Goal: Transaction & Acquisition: Book appointment/travel/reservation

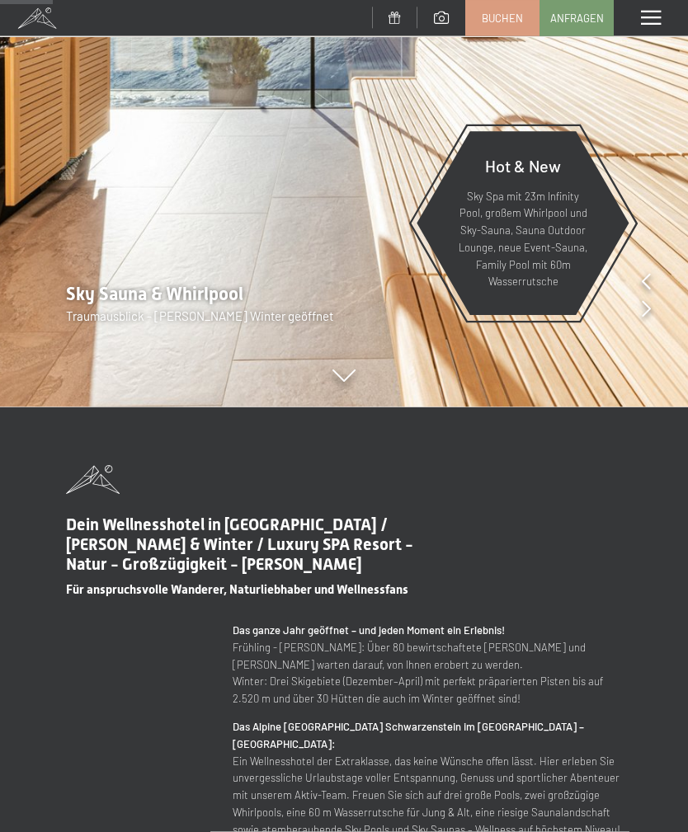
scroll to position [478, 0]
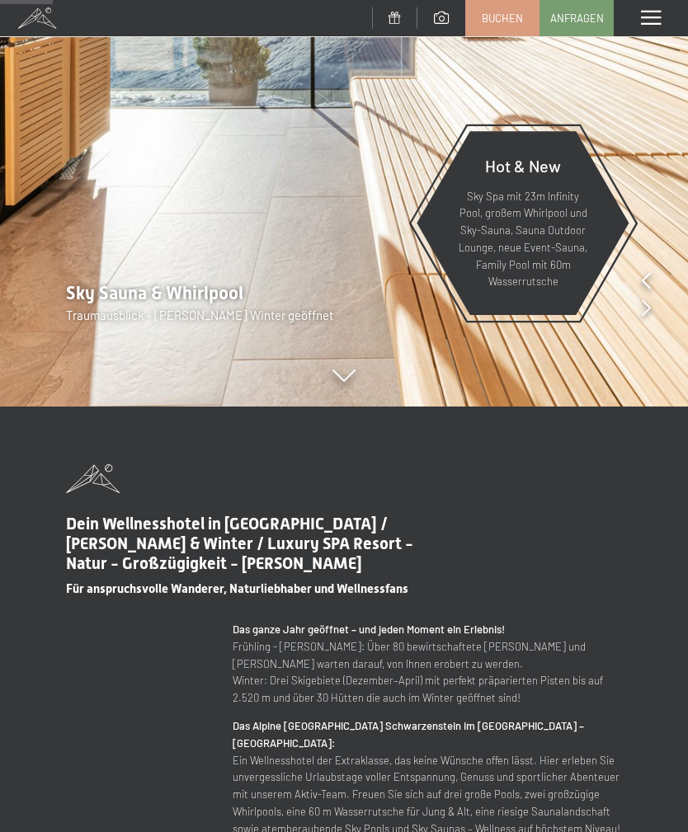
click at [486, 22] on span "Buchen" at bounding box center [502, 18] width 41 height 15
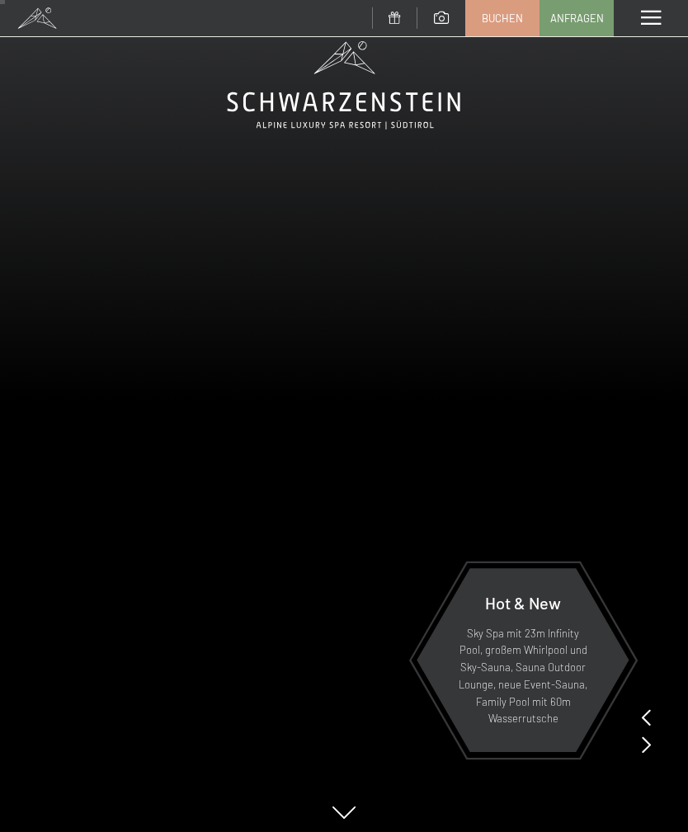
scroll to position [0, 0]
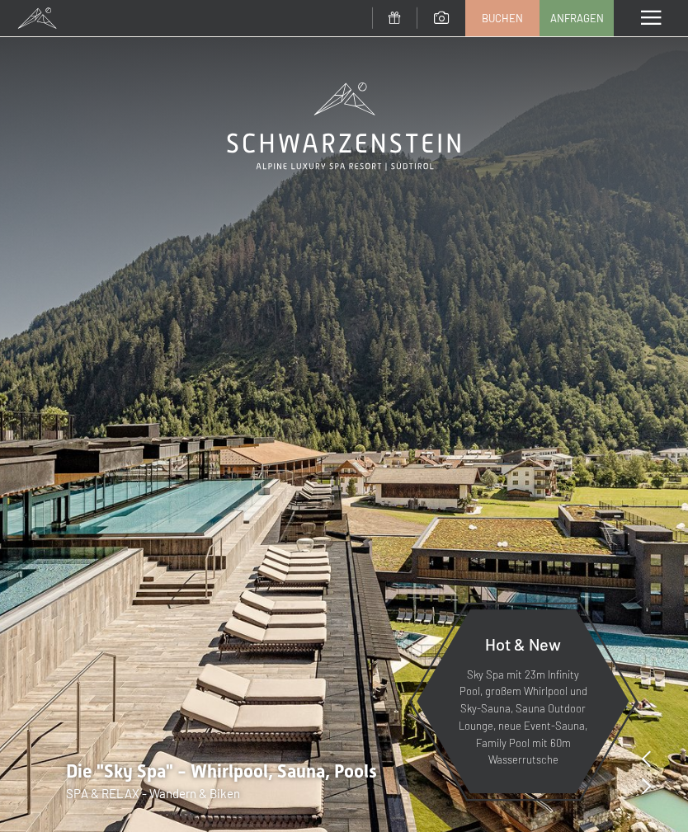
click at [587, 22] on span "Anfragen" at bounding box center [577, 18] width 54 height 15
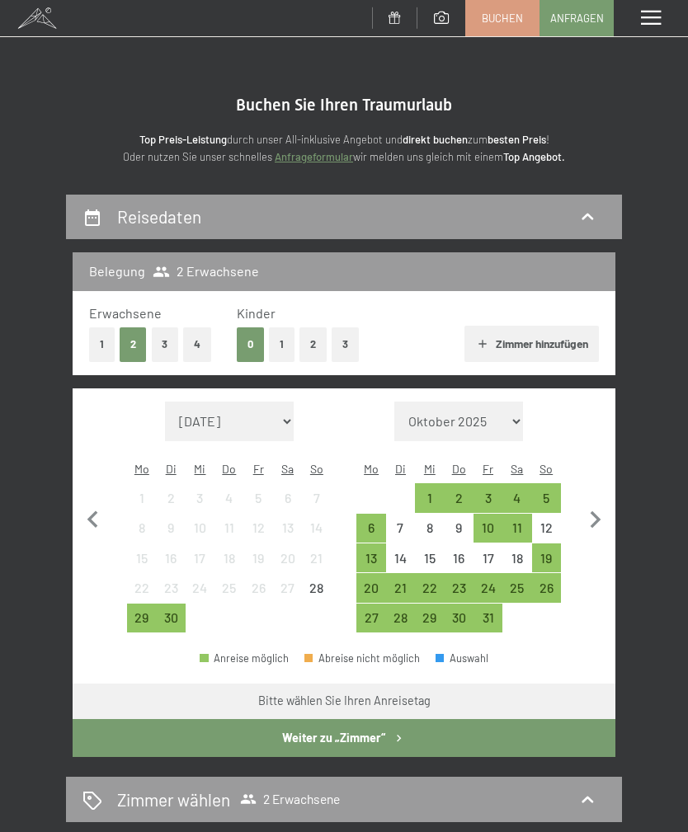
click at [578, 503] on icon "button" at bounding box center [595, 520] width 35 height 35
select select "[DATE]"
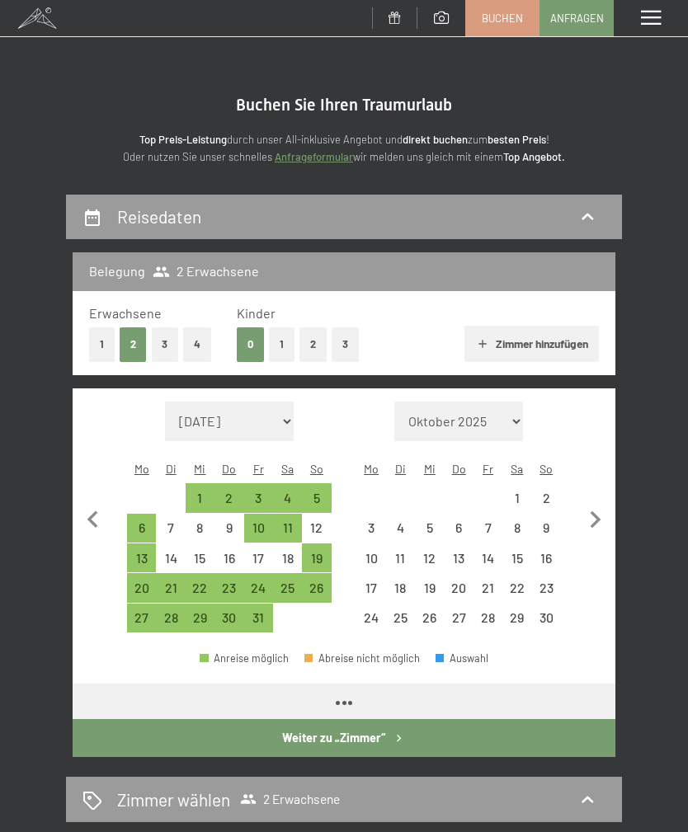
click at [580, 516] on icon "button" at bounding box center [595, 520] width 35 height 35
select select "[DATE]"
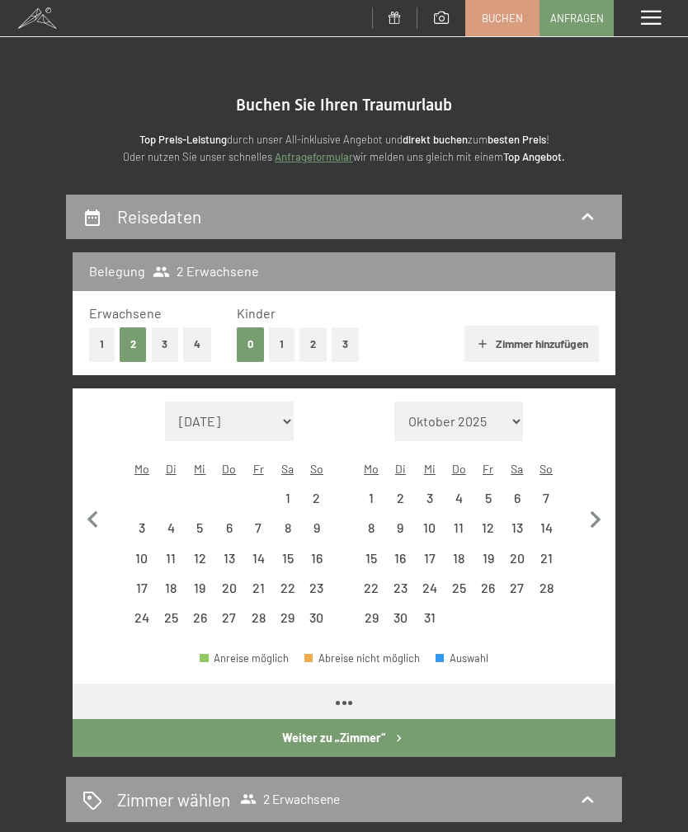
click at [579, 516] on icon "button" at bounding box center [595, 520] width 35 height 35
select select "[DATE]"
click at [581, 509] on icon "button" at bounding box center [595, 520] width 35 height 35
select select "2026-01-01"
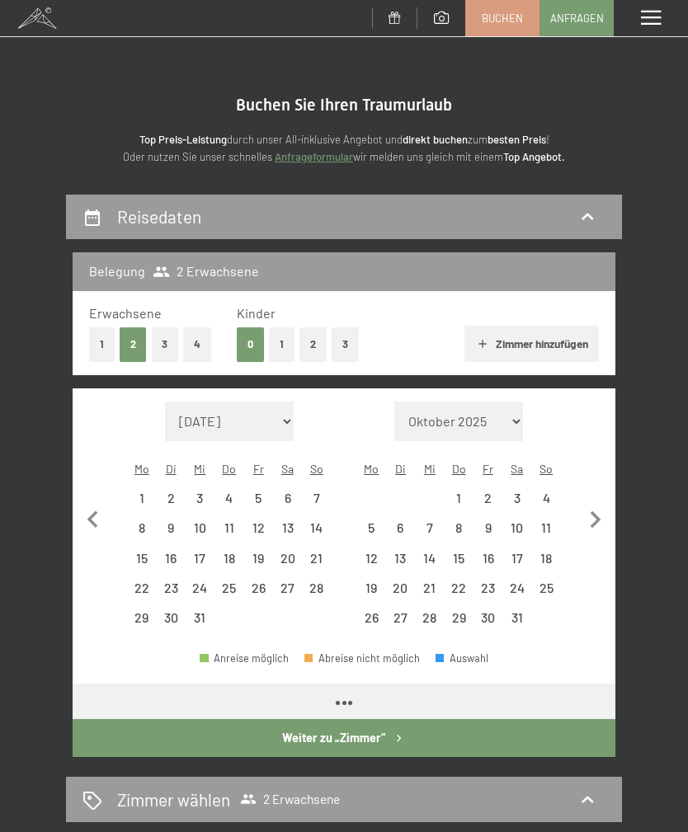
select select "2026-02-01"
click at [582, 507] on icon "button" at bounding box center [595, 520] width 35 height 35
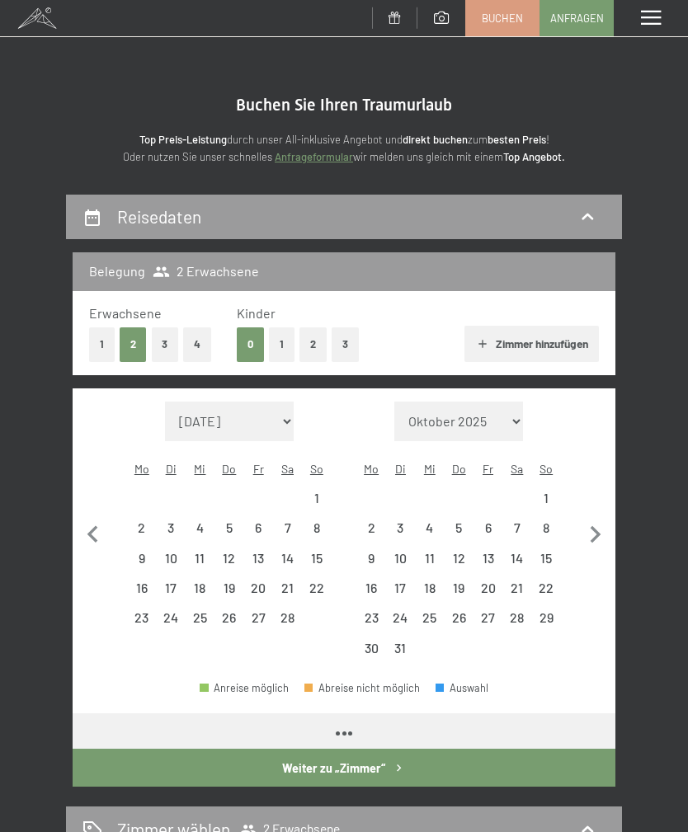
select select "2026-02-01"
select select "2026-03-01"
select select "2026-02-01"
select select "2026-03-01"
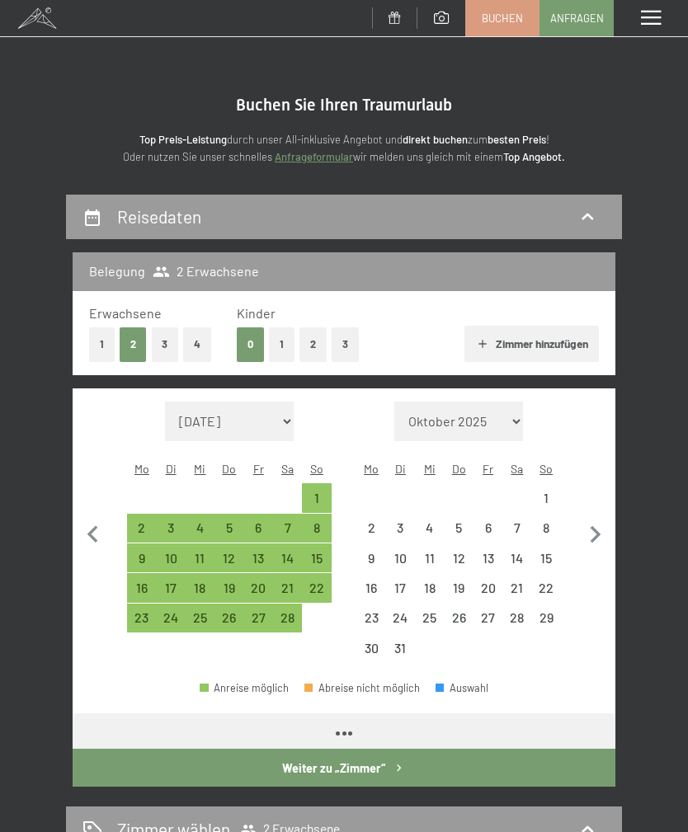
click at [583, 518] on icon "button" at bounding box center [595, 535] width 35 height 35
select select "2026-03-01"
select select "2026-04-01"
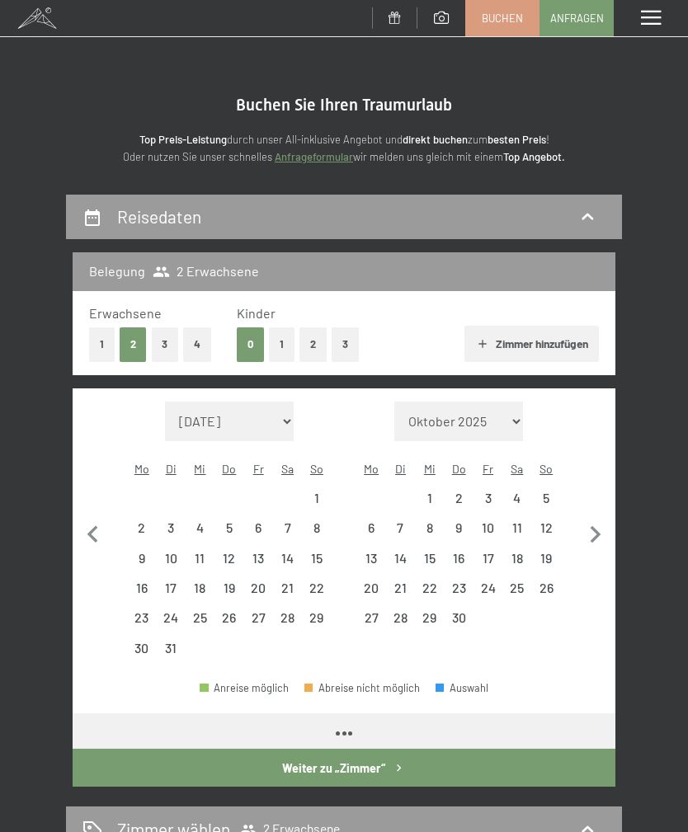
click at [583, 518] on icon "button" at bounding box center [595, 535] width 35 height 35
select select "2026-04-01"
select select "2026-05-01"
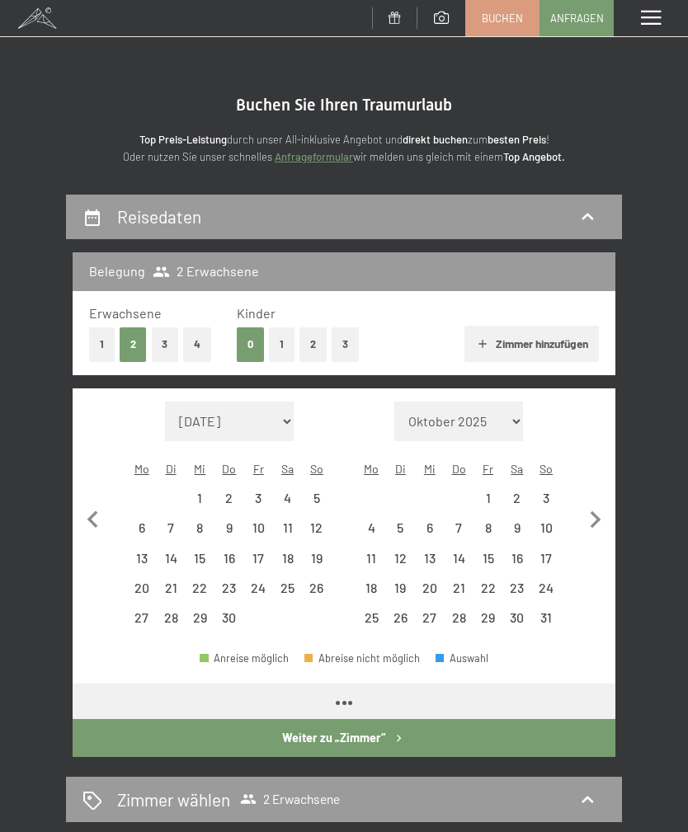
select select "2026-04-01"
select select "2026-05-01"
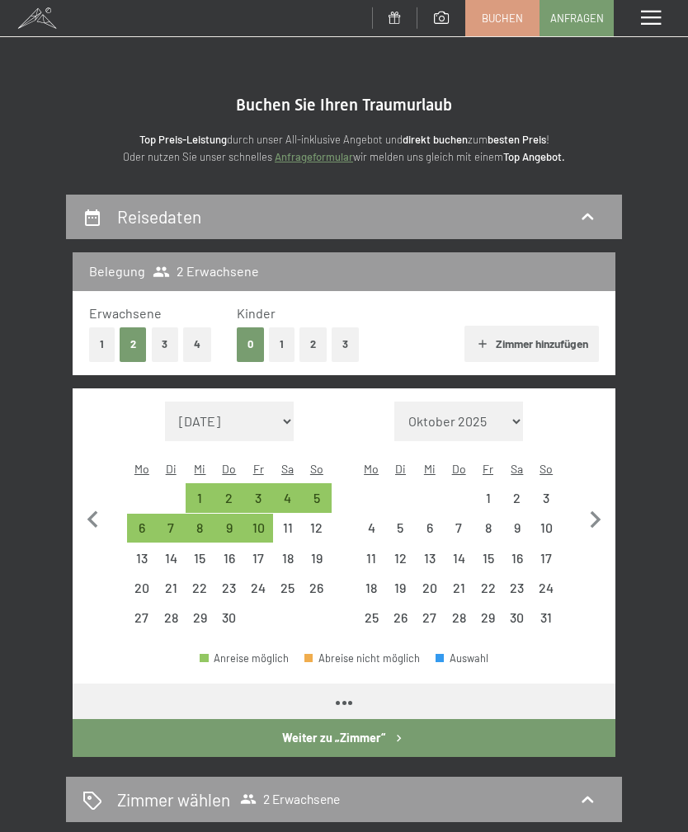
click at [584, 512] on icon "button" at bounding box center [595, 520] width 35 height 35
select select "2026-05-01"
select select "2026-06-01"
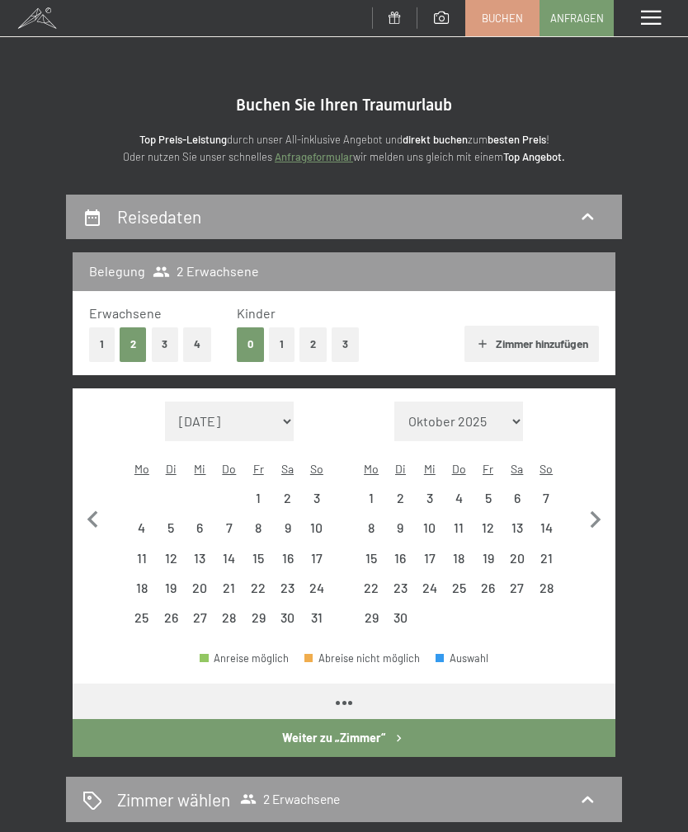
select select "2026-05-01"
select select "2026-06-01"
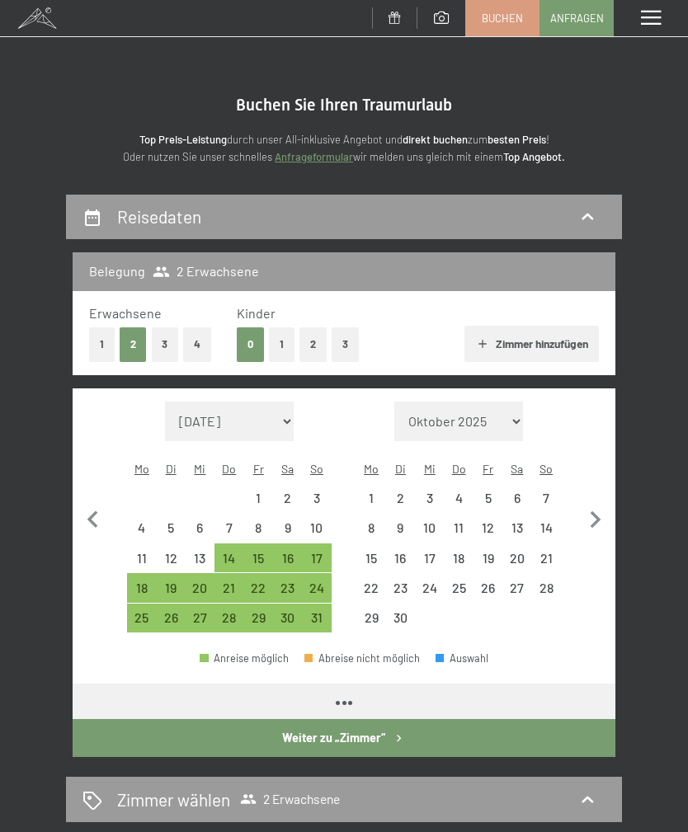
click at [581, 512] on icon "button" at bounding box center [595, 520] width 35 height 35
select select "2026-06-01"
select select "2026-07-01"
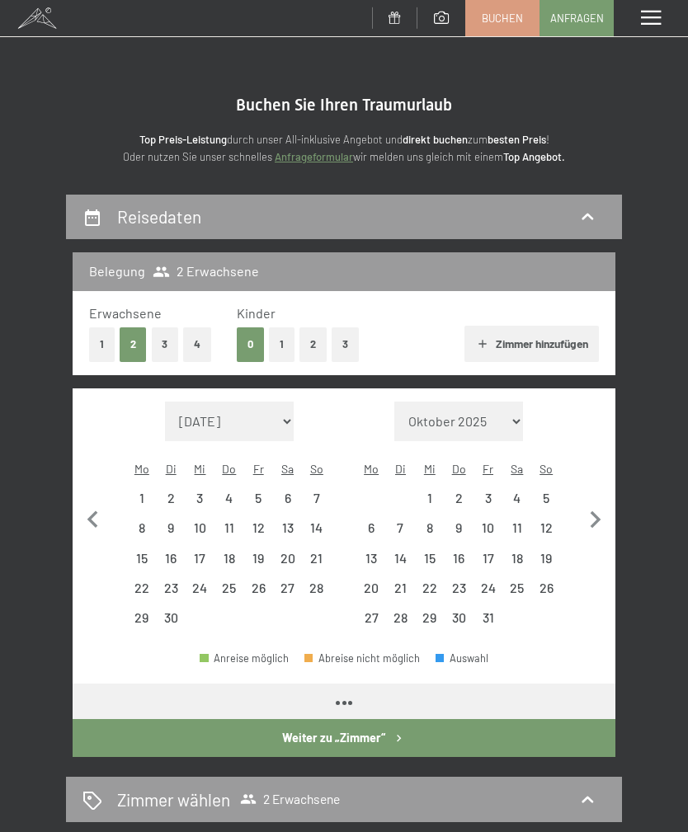
select select "2026-06-01"
select select "2026-07-01"
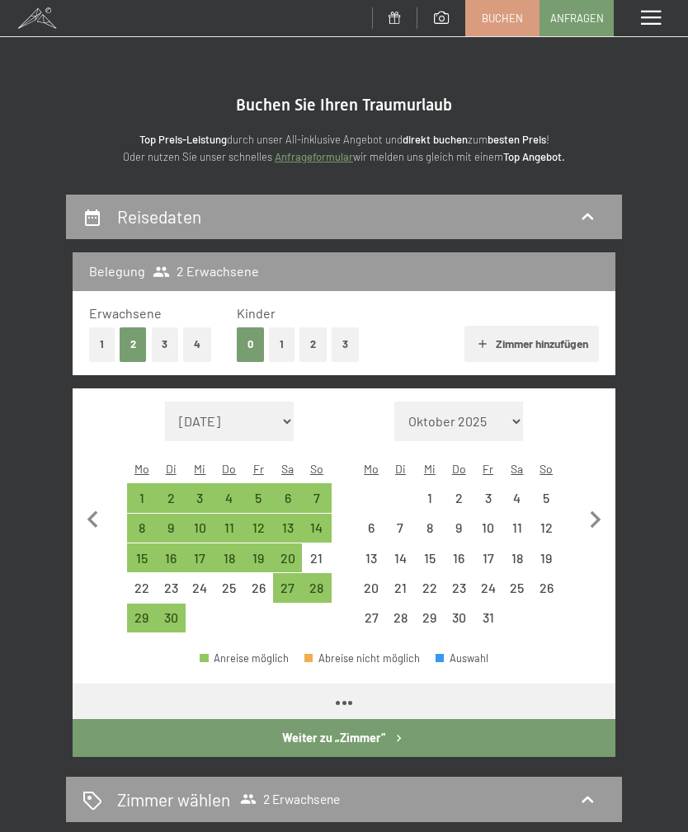
select select "2026-06-01"
select select "2026-07-01"
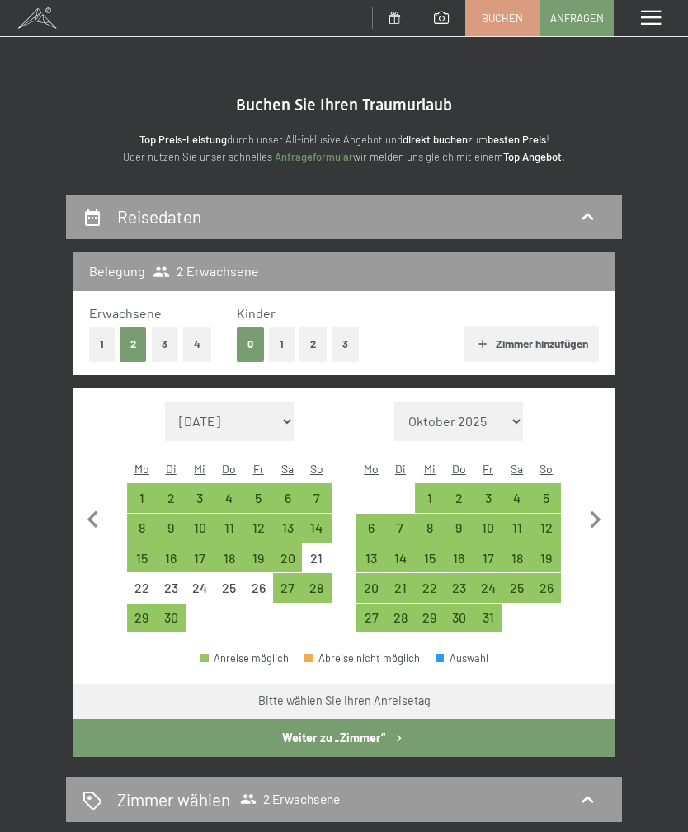
click at [309, 581] on div "28" at bounding box center [316, 594] width 26 height 26
select select "2026-06-01"
select select "2026-07-01"
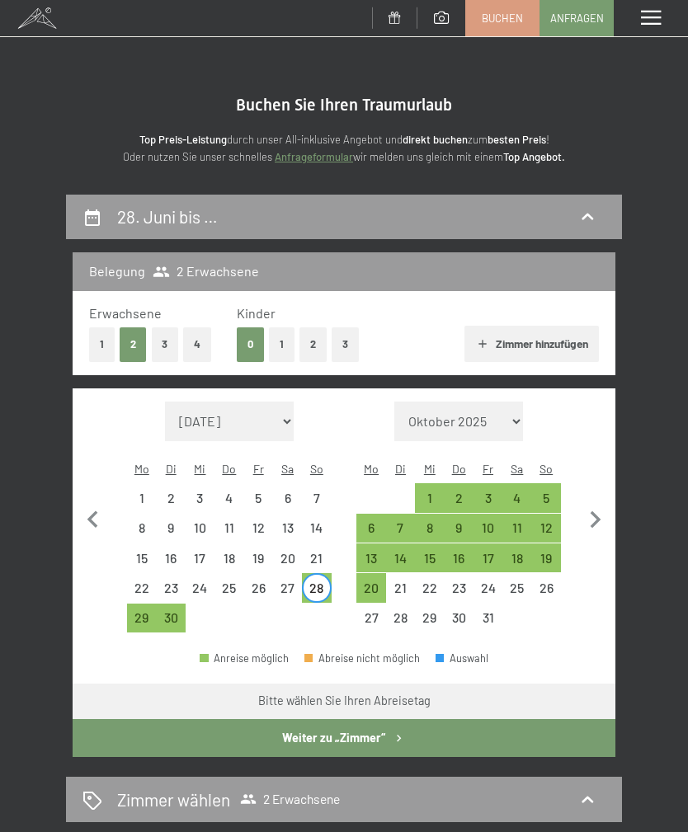
click at [536, 485] on div "5" at bounding box center [546, 498] width 26 height 26
select select "2026-06-01"
select select "2026-07-01"
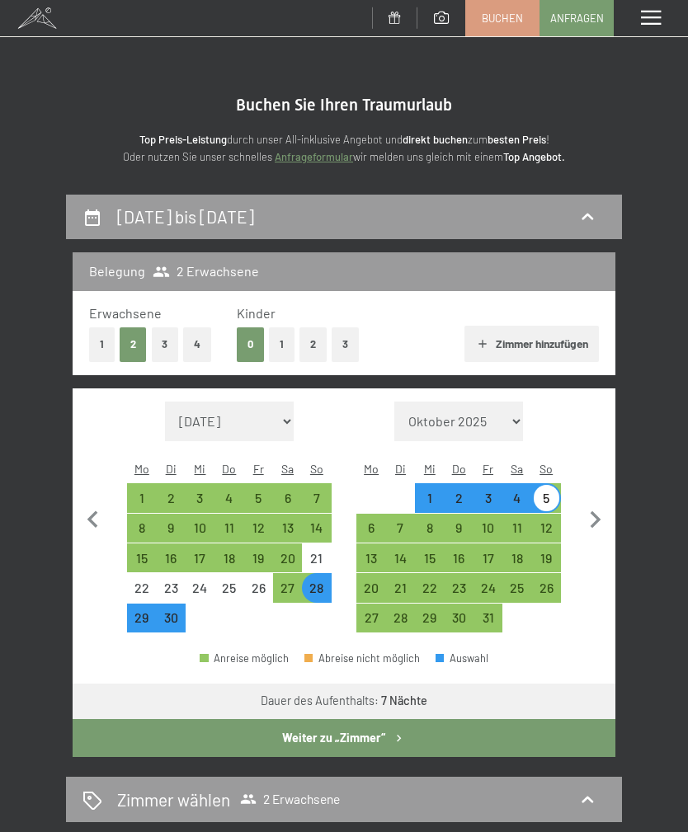
click at [195, 721] on button "Weiter zu „Zimmer“" at bounding box center [344, 738] width 543 height 38
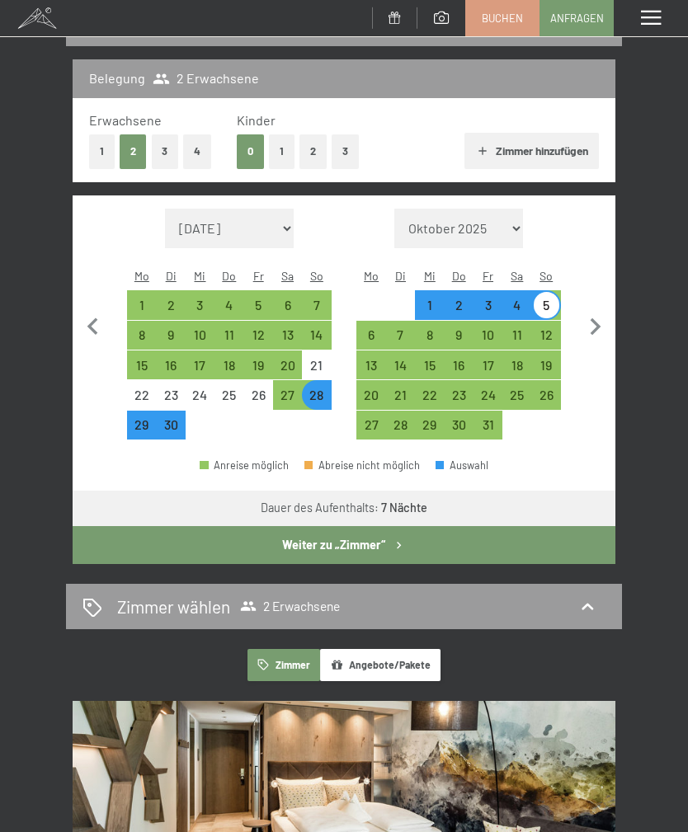
select select "2026-06-01"
select select "2026-07-01"
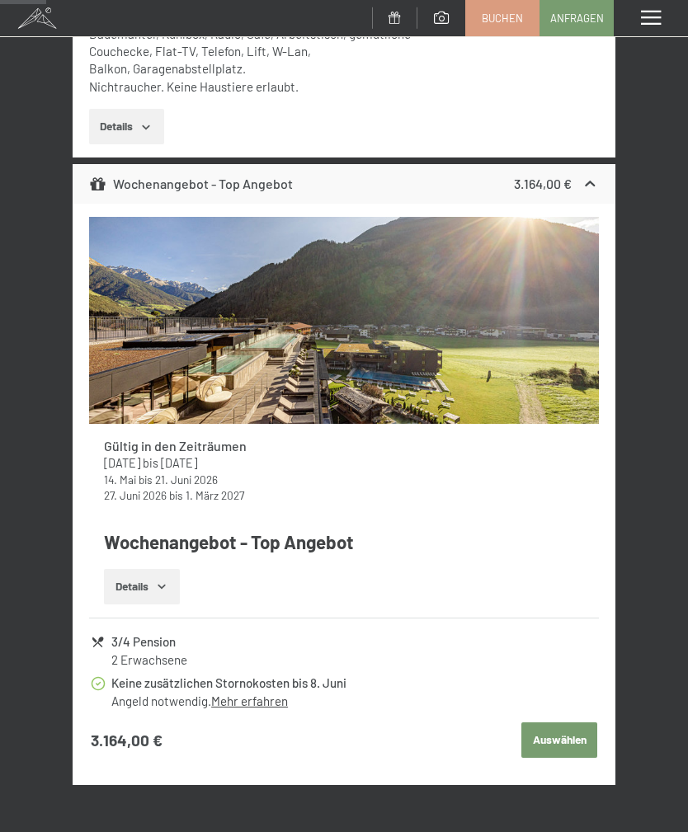
scroll to position [699, 0]
click at [120, 574] on button "Details" at bounding box center [141, 588] width 75 height 36
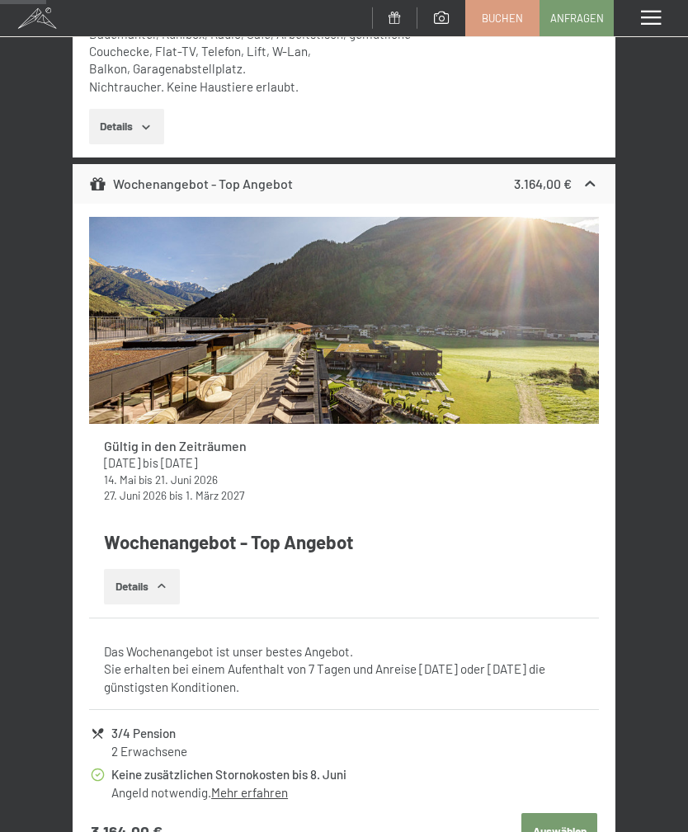
click at [107, 580] on button "Details" at bounding box center [141, 587] width 75 height 36
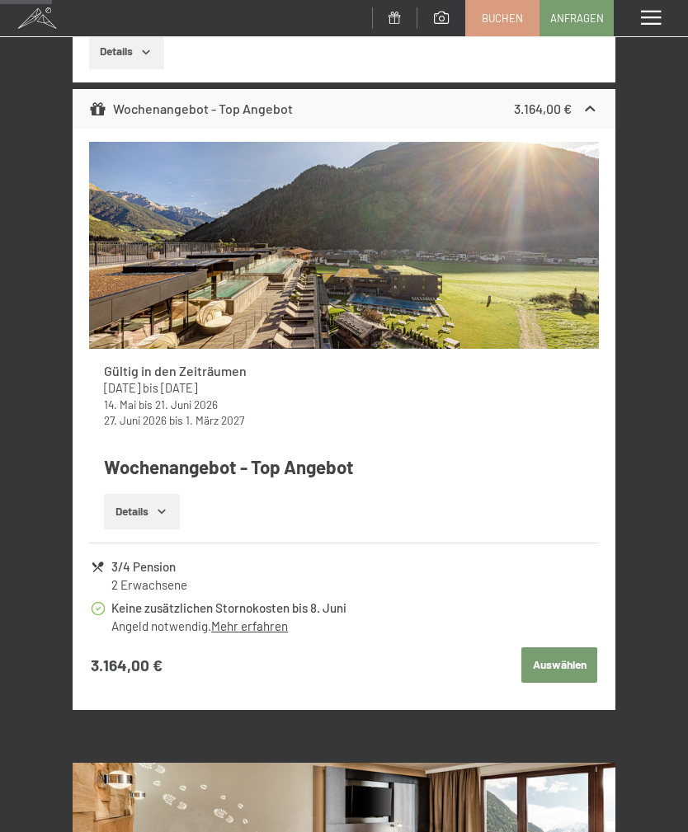
scroll to position [780, 0]
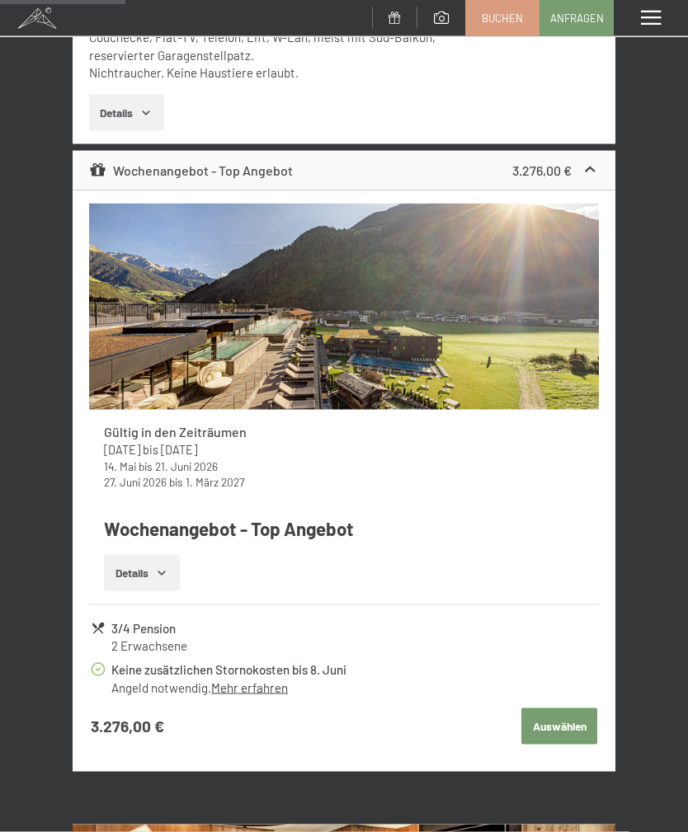
click at [143, 569] on button "Details" at bounding box center [141, 573] width 75 height 36
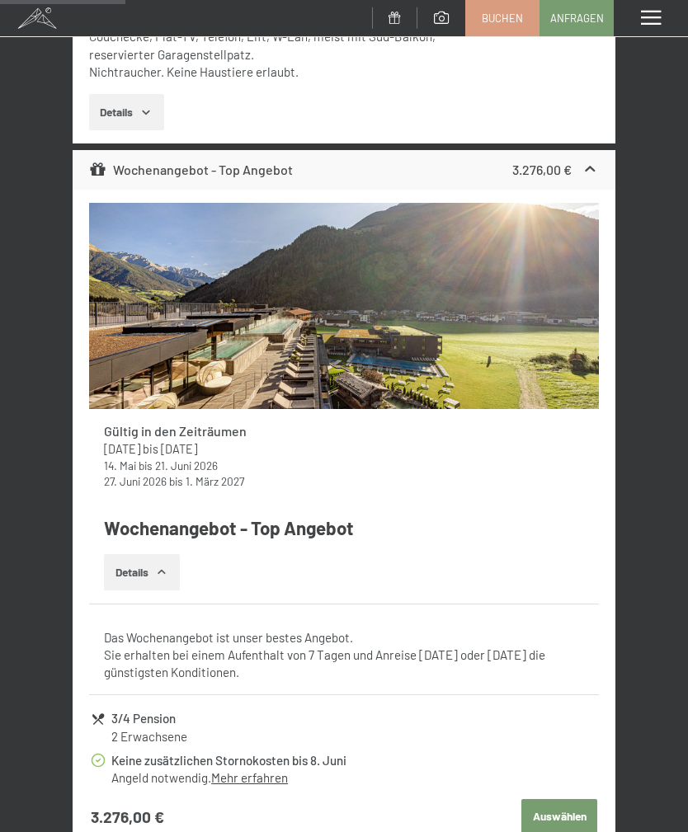
click at [142, 566] on button "Details" at bounding box center [141, 572] width 75 height 36
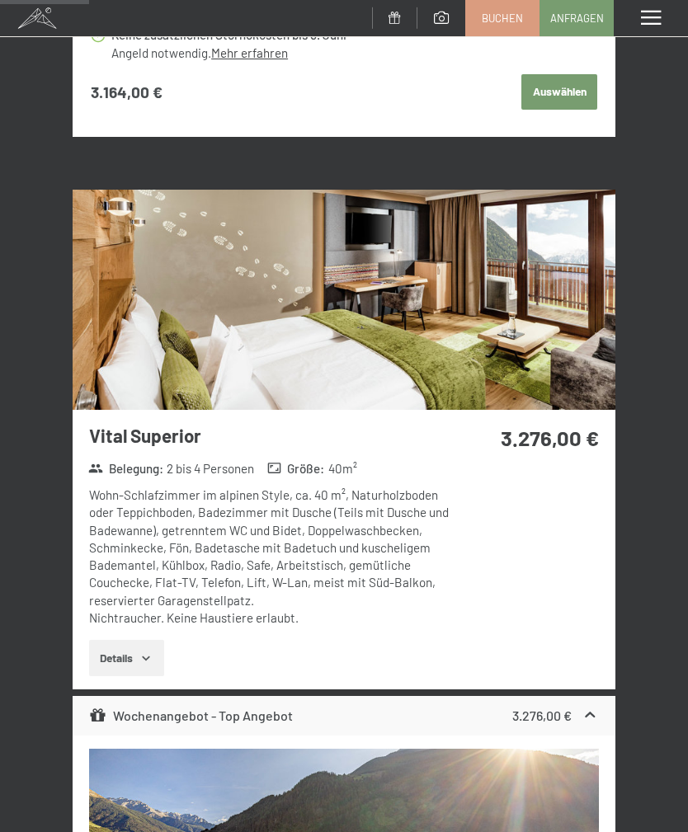
scroll to position [1347, 0]
click at [98, 430] on h3 "Vital Superior" at bounding box center [271, 437] width 364 height 26
click at [106, 645] on button "Details" at bounding box center [126, 659] width 75 height 36
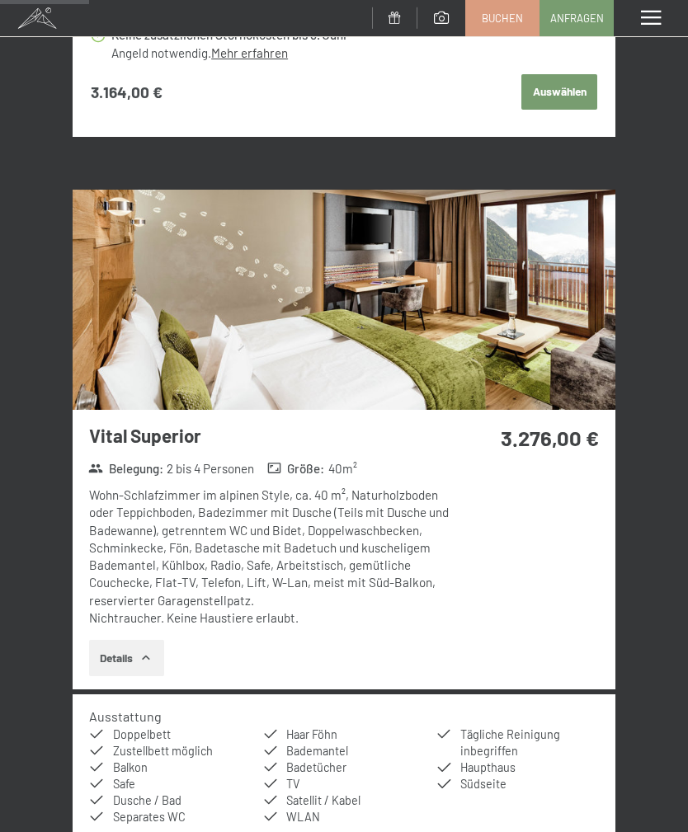
click at [107, 660] on button "Details" at bounding box center [126, 658] width 75 height 36
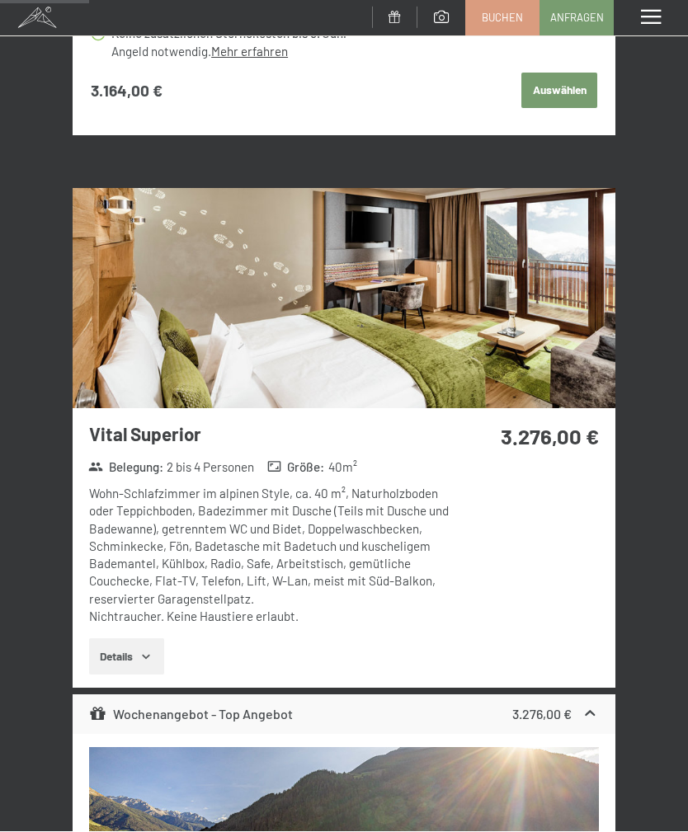
scroll to position [1353, 0]
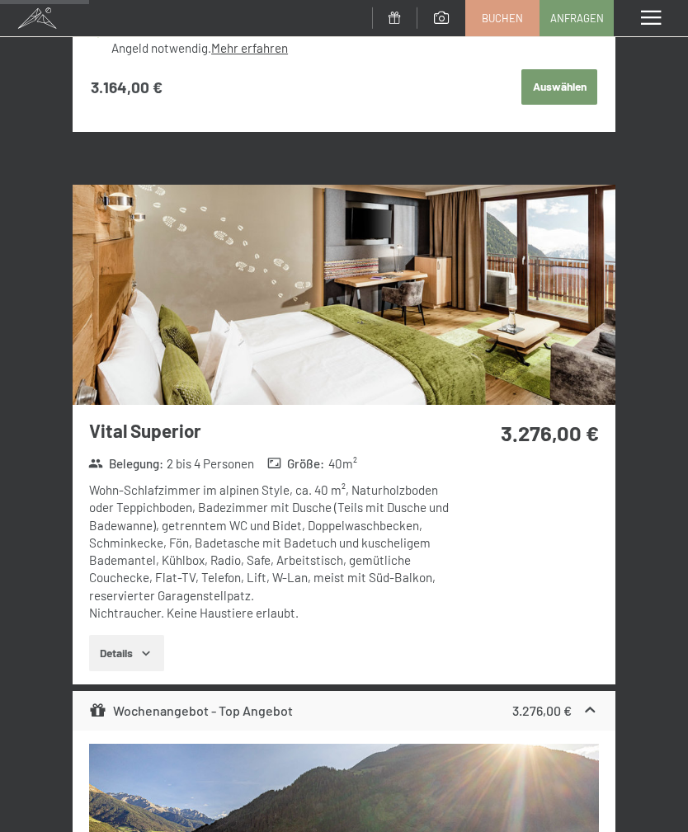
click at [122, 482] on div "Wohn-Schlafzimmer im alpinen Style, ca. 40 m², Naturholzboden oder Teppichboden…" at bounding box center [271, 552] width 364 height 140
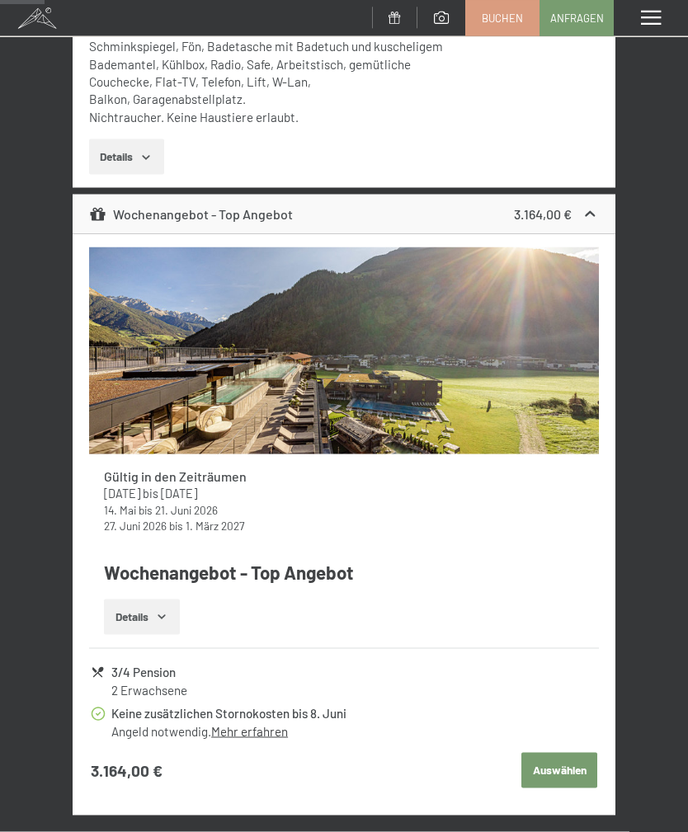
click at [110, 214] on div "Wochenangebot - Top Angebot" at bounding box center [191, 214] width 204 height 20
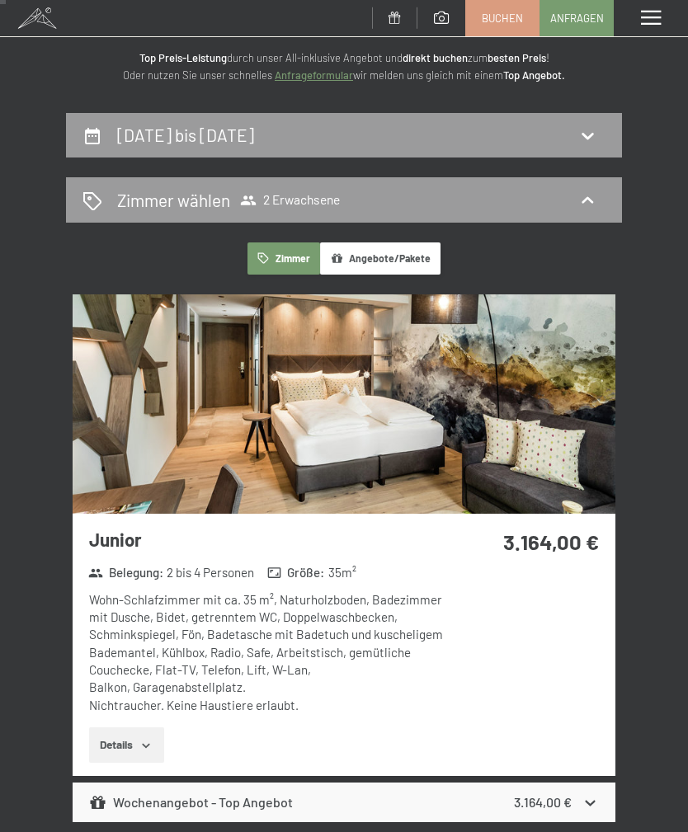
scroll to position [79, 0]
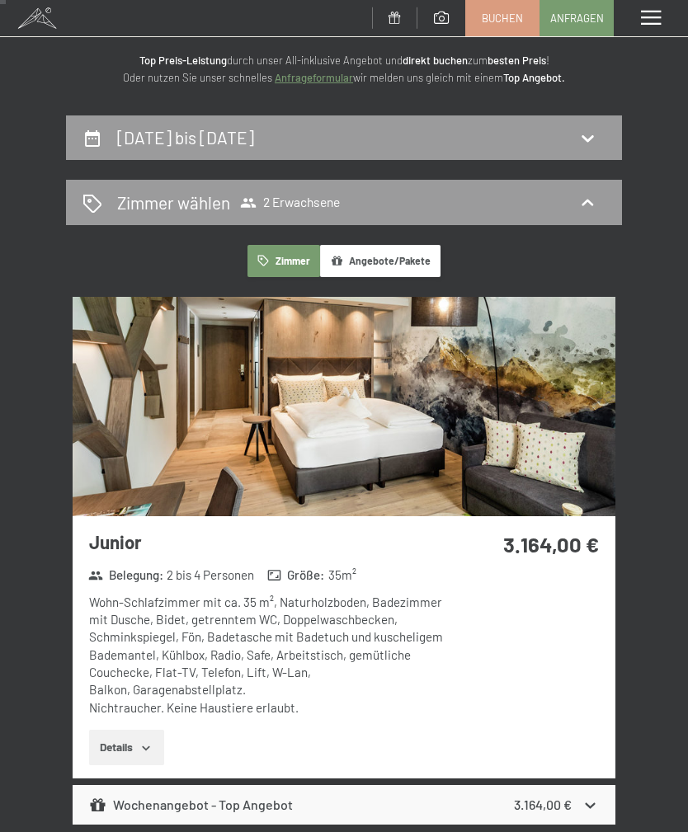
click at [363, 256] on button "Angebote/Pakete" at bounding box center [380, 261] width 120 height 32
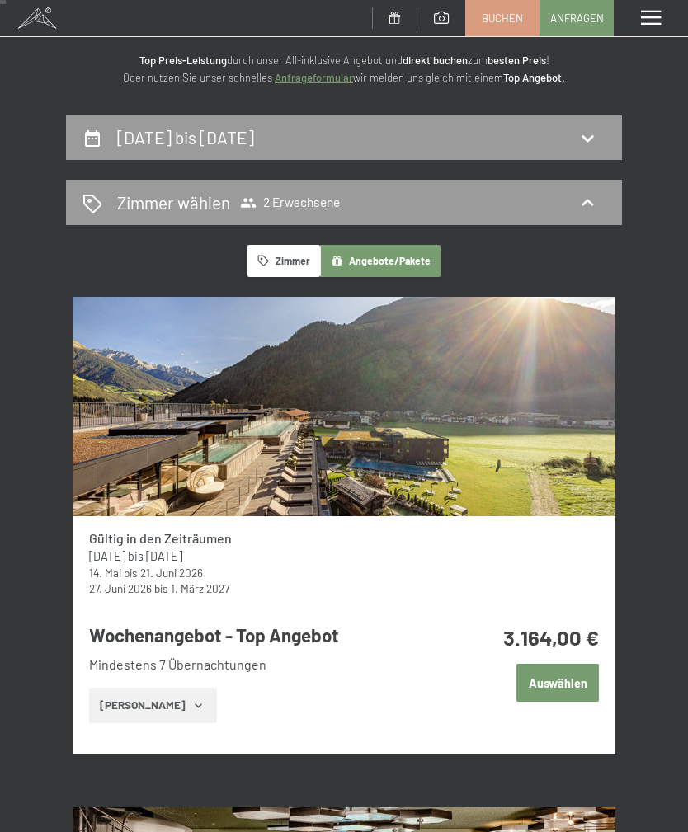
click at [150, 142] on h2 "28. Juni bis 5. Juli 2026" at bounding box center [185, 137] width 137 height 21
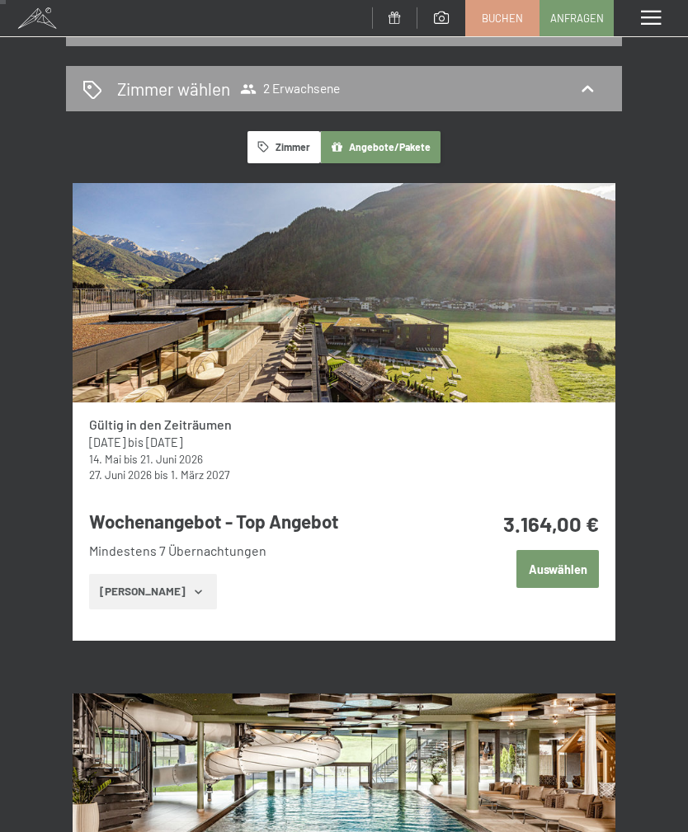
select select "2026-06-01"
select select "2026-07-01"
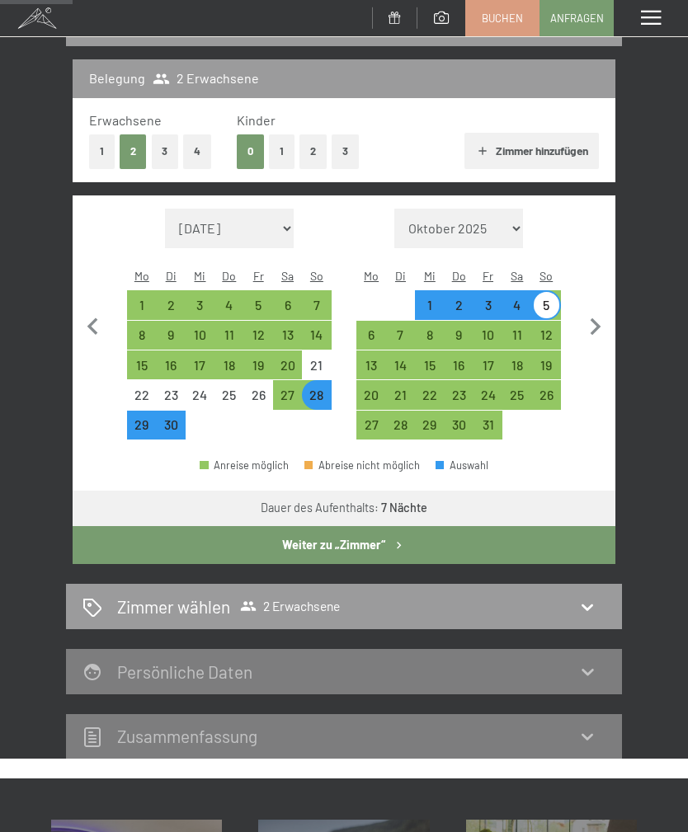
click at [309, 328] on div "14" at bounding box center [316, 341] width 26 height 26
select select "2026-06-01"
select select "2026-07-01"
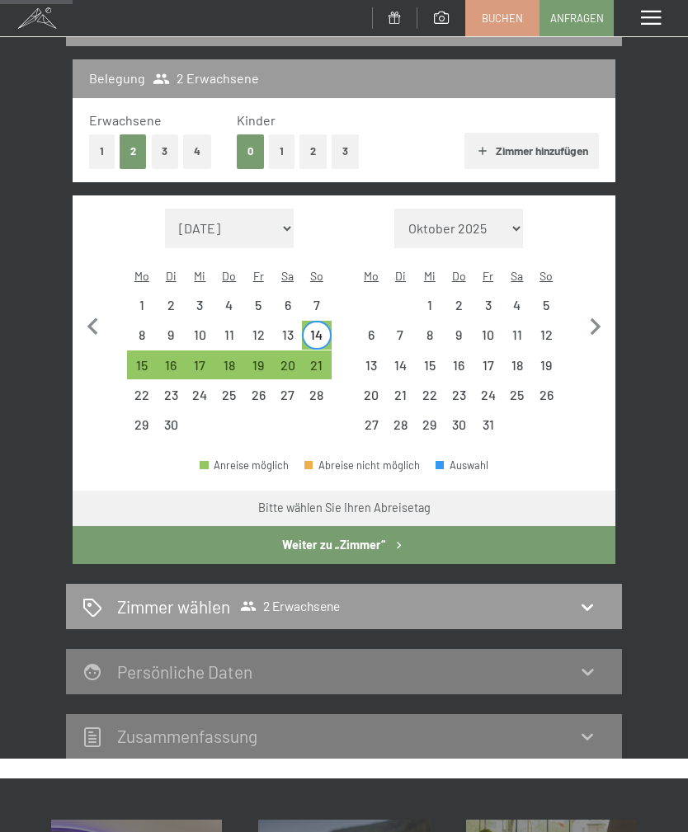
click at [308, 359] on div "21" at bounding box center [316, 372] width 26 height 26
select select "2026-06-01"
select select "2026-07-01"
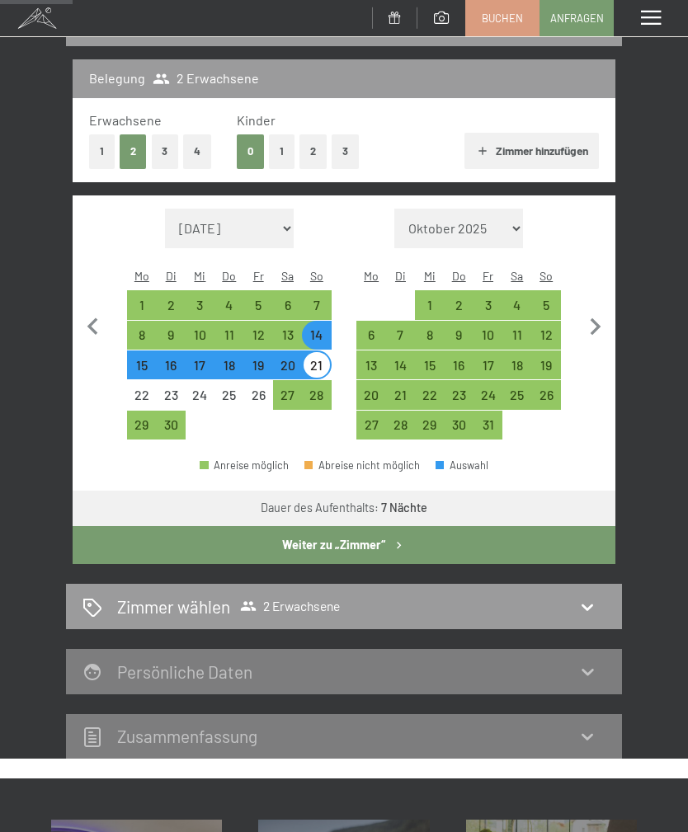
click at [264, 530] on button "Weiter zu „Zimmer“" at bounding box center [344, 545] width 543 height 38
select select "2026-06-01"
select select "2026-07-01"
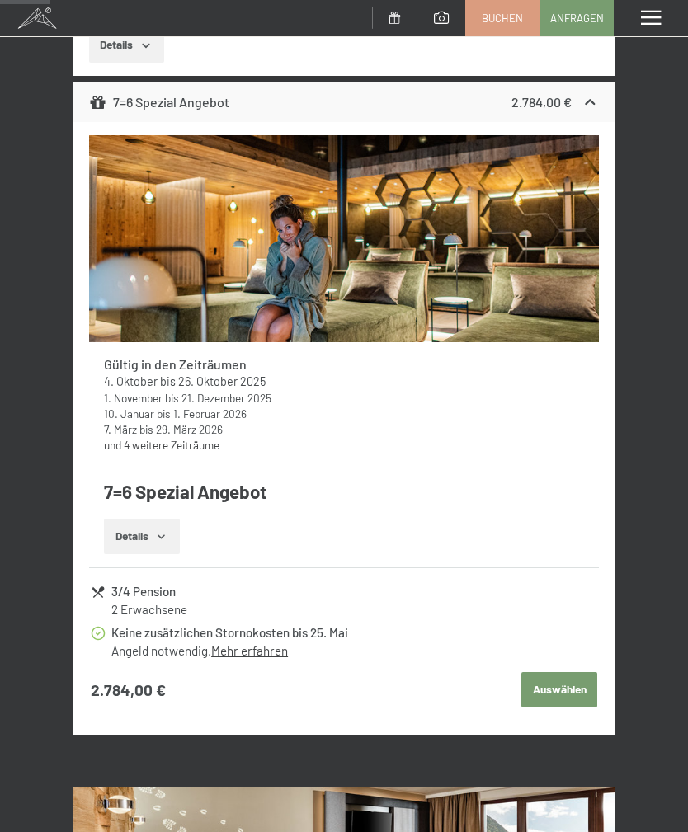
scroll to position [781, 0]
click at [91, 689] on strong "2.784,00 €" at bounding box center [128, 691] width 75 height 22
click at [541, 675] on button "Auswählen" at bounding box center [559, 691] width 76 height 36
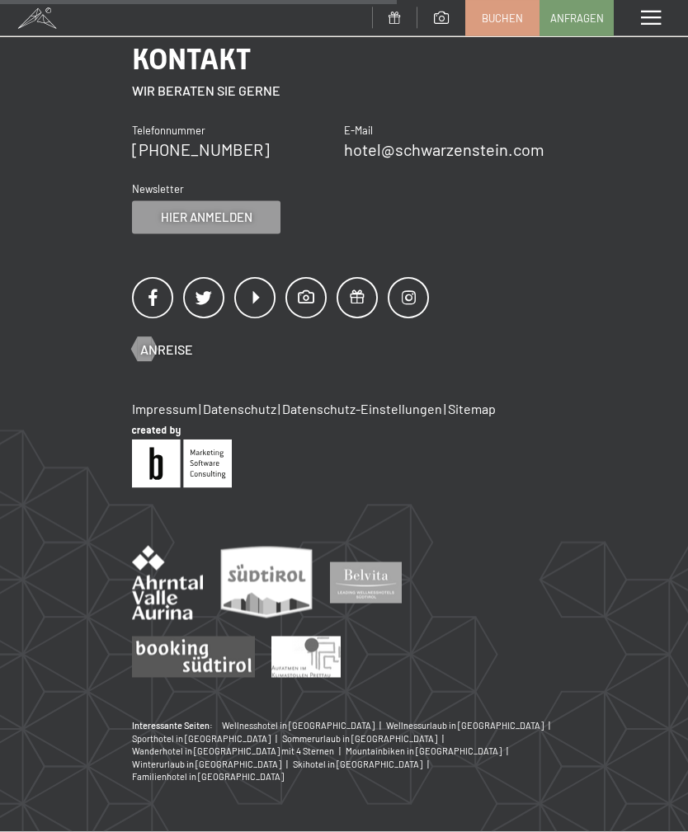
scroll to position [193, 0]
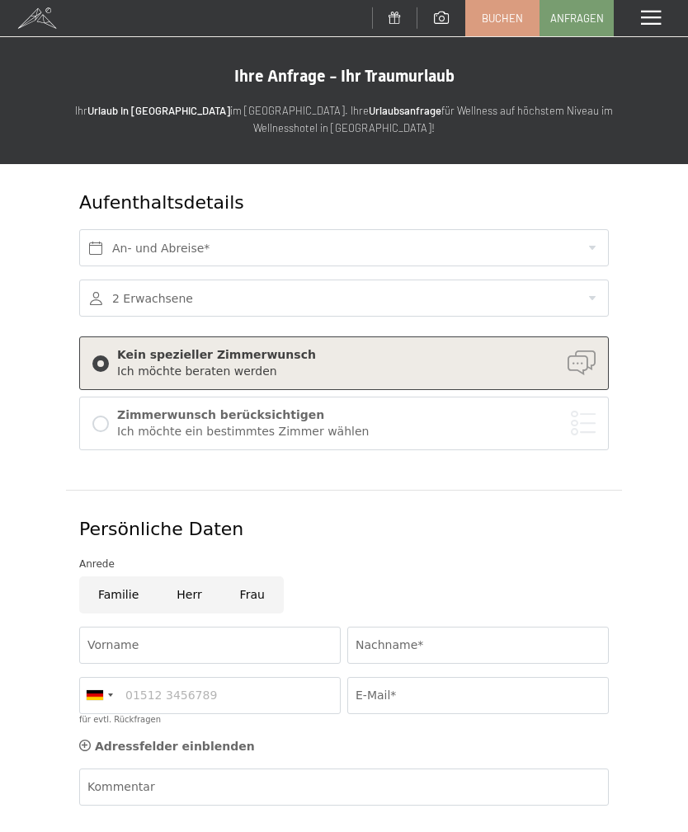
click at [510, 24] on link "Buchen" at bounding box center [502, 18] width 73 height 35
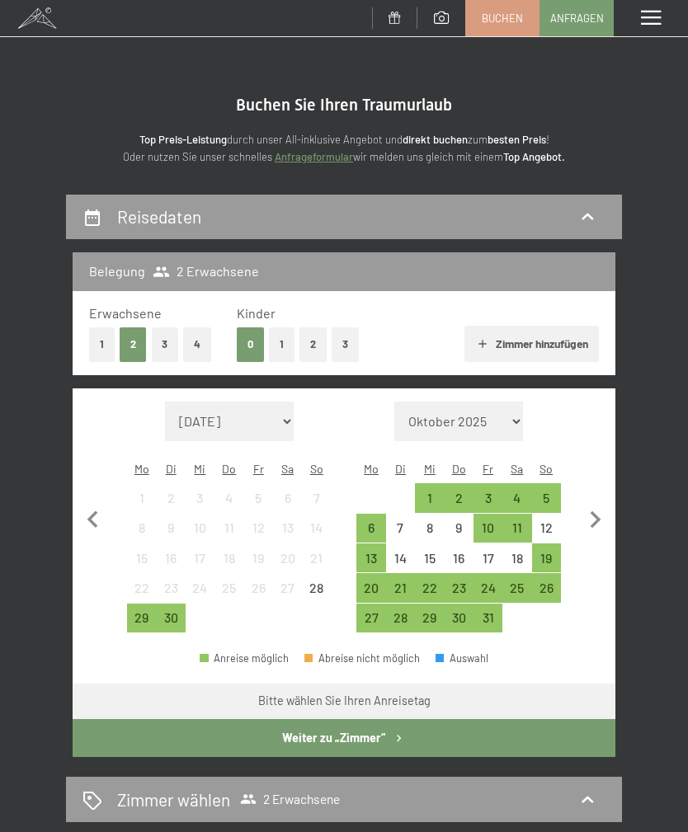
click at [599, 519] on icon "button" at bounding box center [595, 520] width 35 height 35
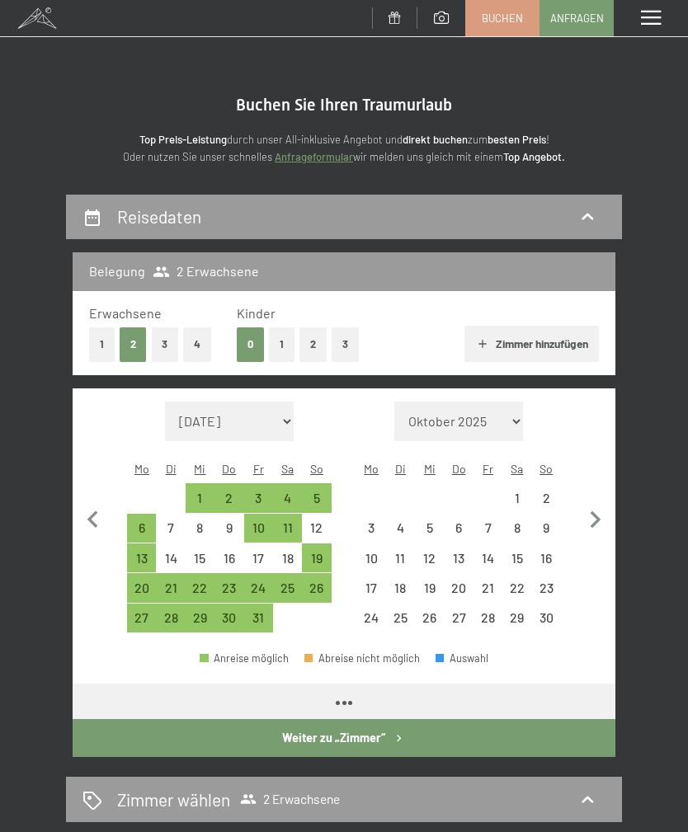
click at [596, 511] on icon "button" at bounding box center [595, 519] width 11 height 17
select select "[DATE]"
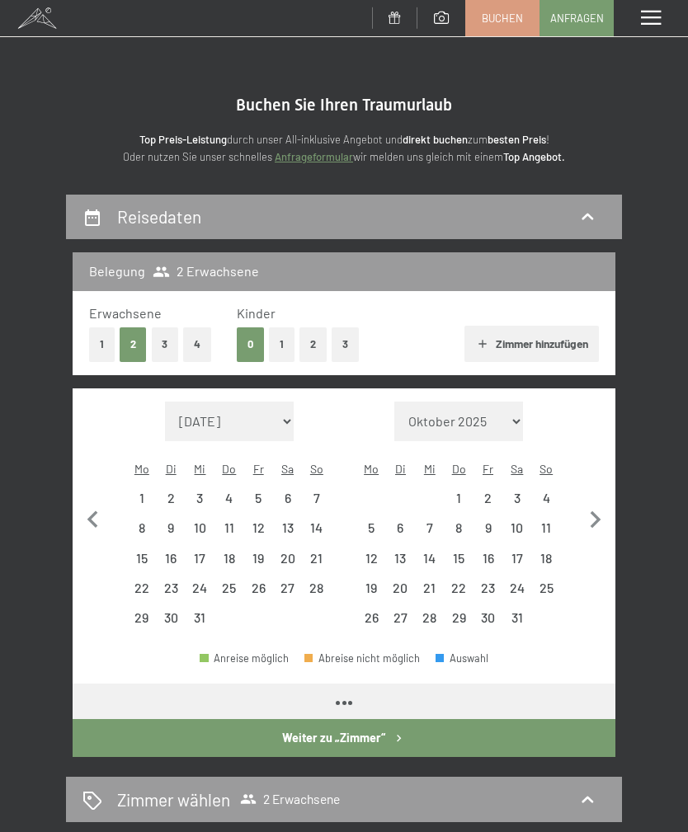
click at [596, 511] on icon "button" at bounding box center [595, 519] width 11 height 17
click at [595, 509] on icon "button" at bounding box center [595, 520] width 35 height 35
select select "2026-02-01"
select select "2026-03-01"
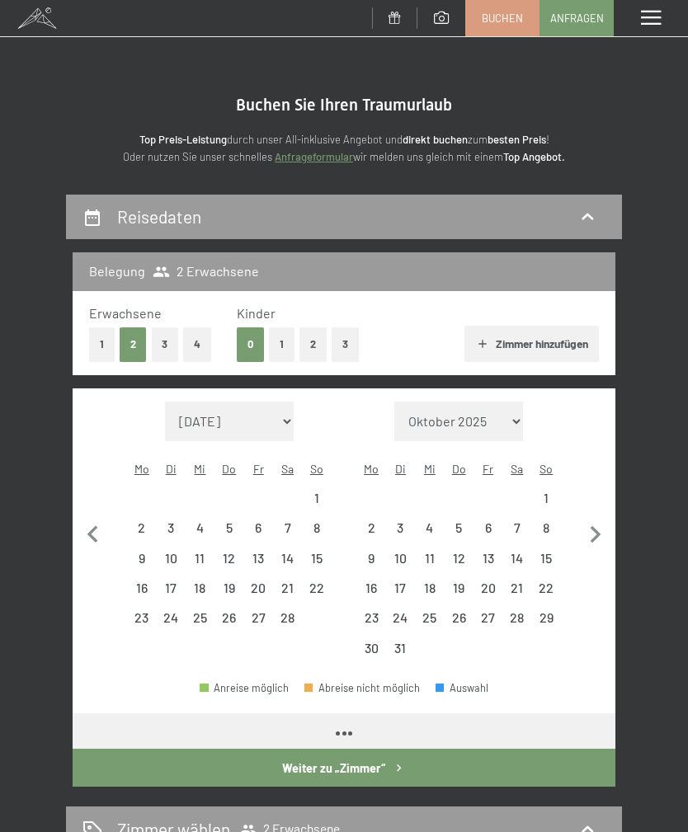
click at [592, 518] on icon "button" at bounding box center [595, 535] width 35 height 35
click at [591, 518] on icon "button" at bounding box center [595, 535] width 35 height 35
select select "2026-04-01"
select select "2026-05-01"
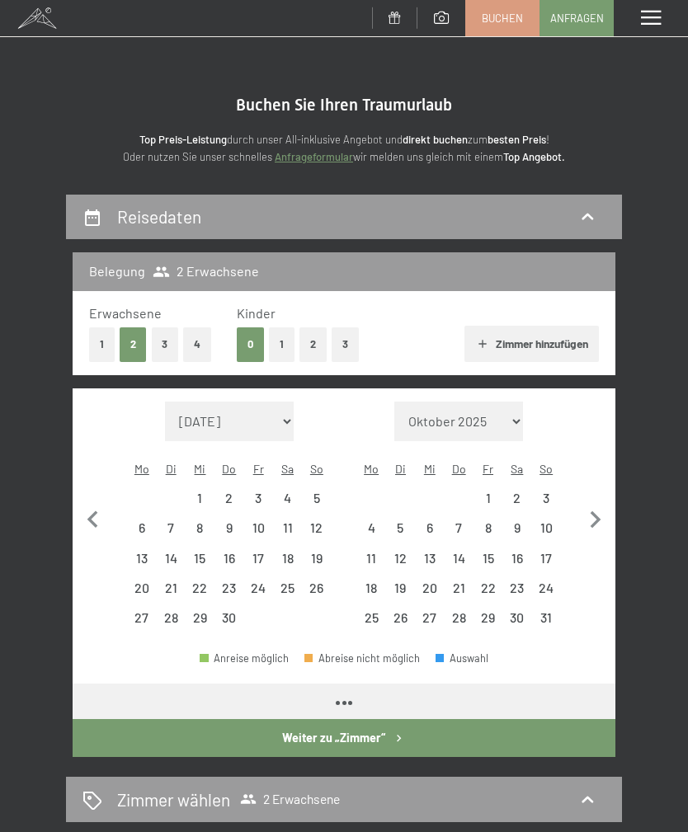
select select "2026-04-01"
select select "2026-05-01"
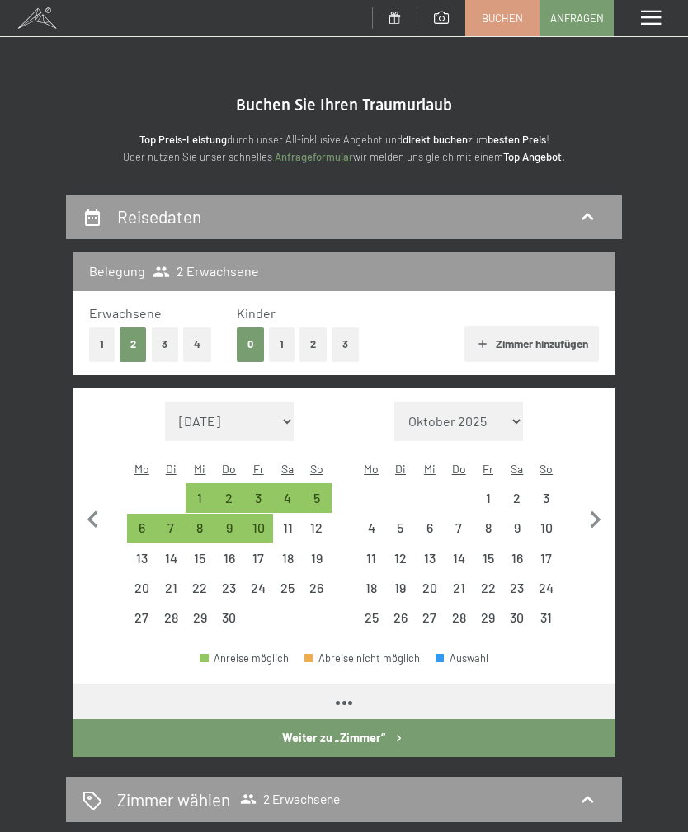
click at [585, 510] on icon "button" at bounding box center [595, 520] width 35 height 35
select select "2026-05-01"
select select "2026-06-01"
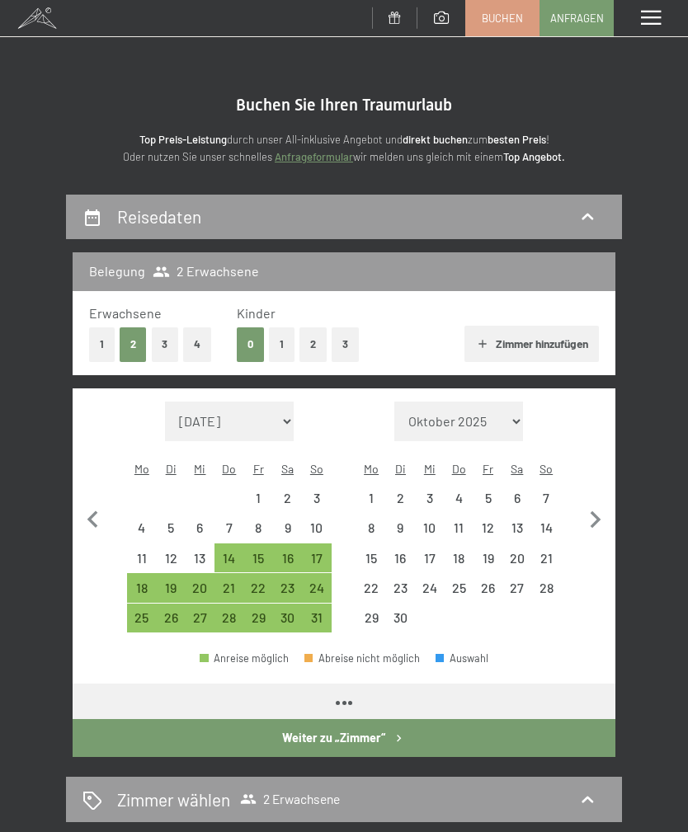
select select "2026-05-01"
select select "2026-06-01"
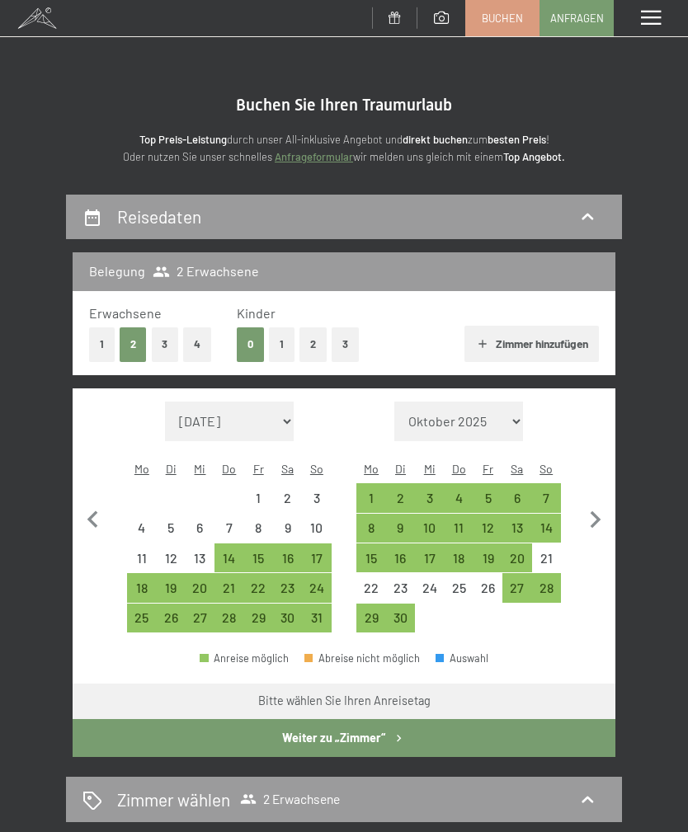
click at [538, 552] on div "21" at bounding box center [546, 565] width 26 height 26
select select "2026-05-01"
select select "2026-06-01"
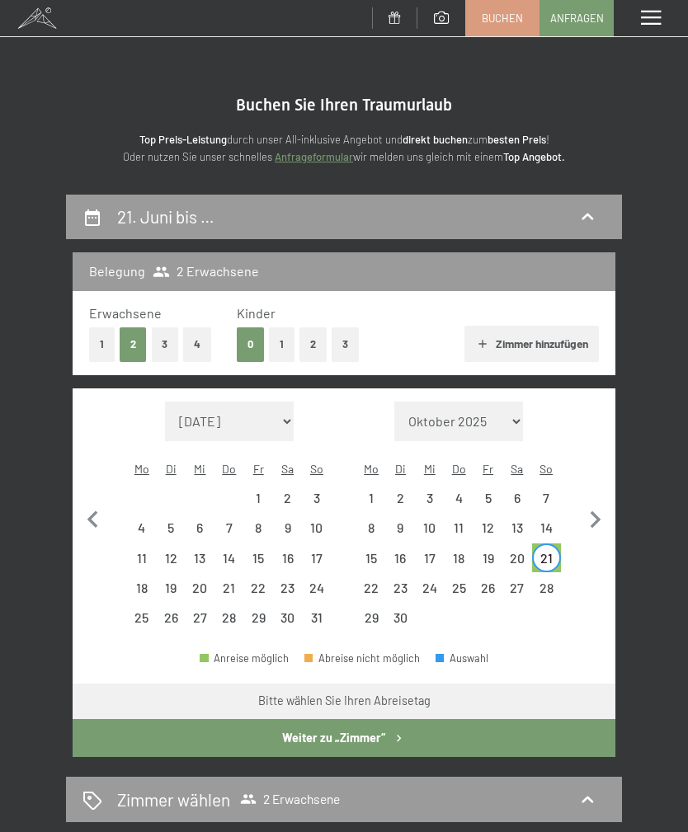
click at [538, 581] on div "28" at bounding box center [546, 594] width 26 height 26
select select "2026-05-01"
select select "2026-06-01"
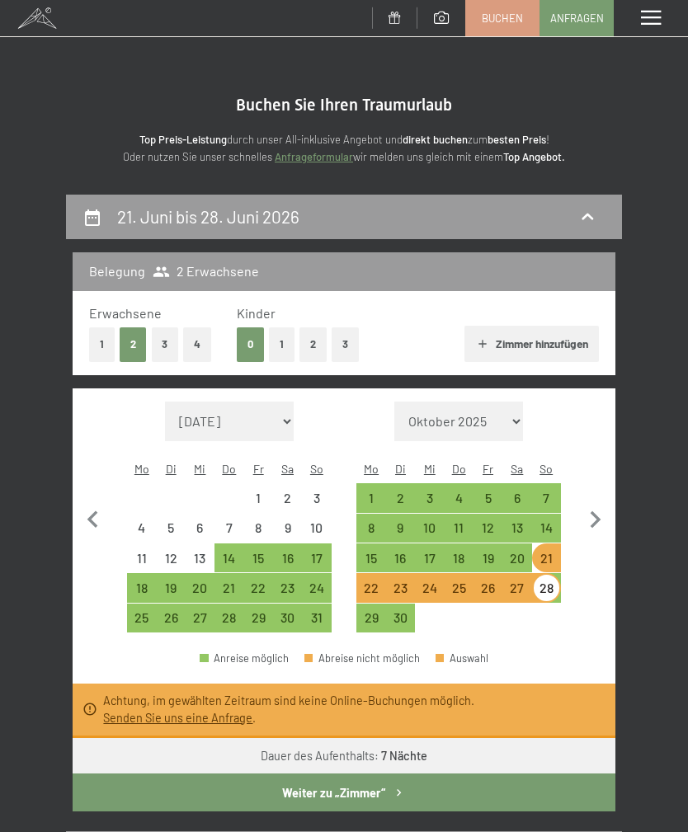
click at [545, 521] on div "14" at bounding box center [546, 534] width 26 height 26
select select "2026-05-01"
select select "2026-06-01"
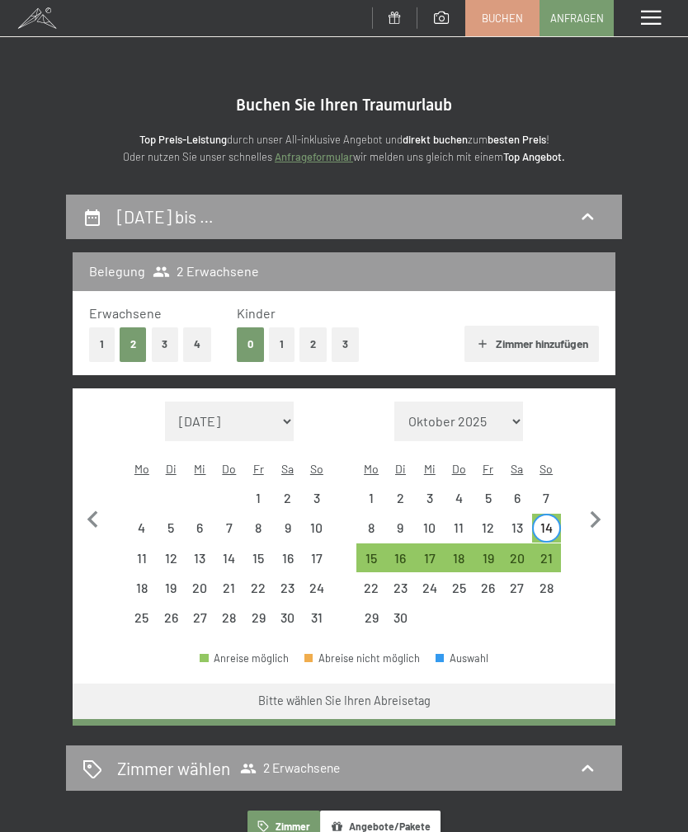
click at [539, 552] on div "21" at bounding box center [546, 565] width 26 height 26
select select "2026-05-01"
select select "2026-06-01"
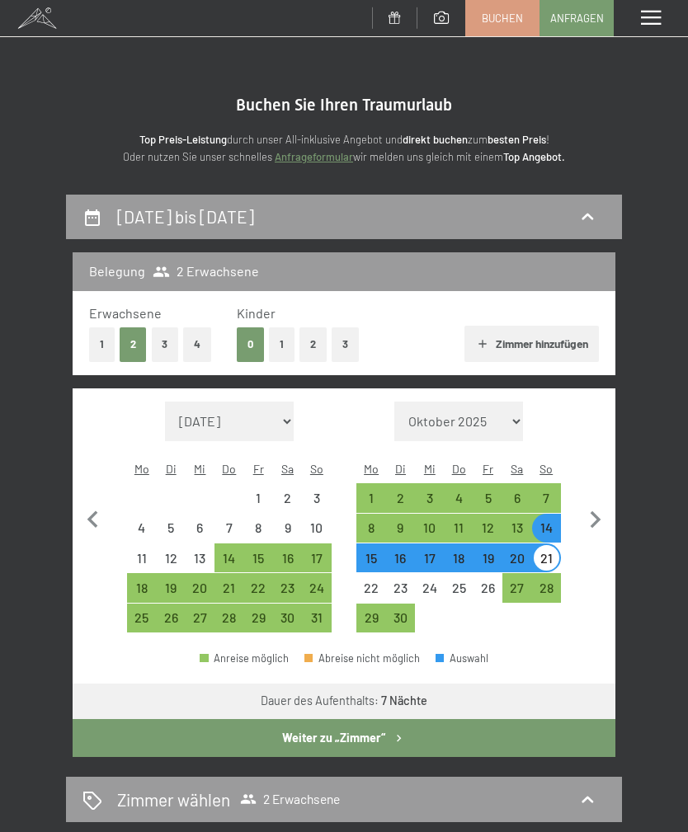
click at [351, 727] on button "Weiter zu „Zimmer“" at bounding box center [344, 738] width 543 height 38
select select "2026-05-01"
select select "2026-06-01"
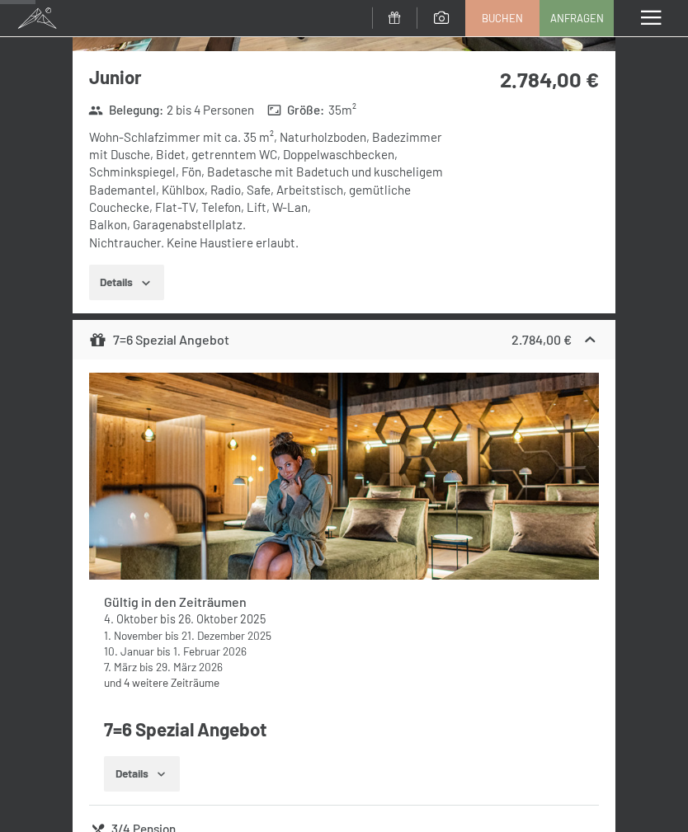
scroll to position [543, 0]
click at [112, 678] on link "und 4 weitere Zeiträume" at bounding box center [161, 683] width 115 height 14
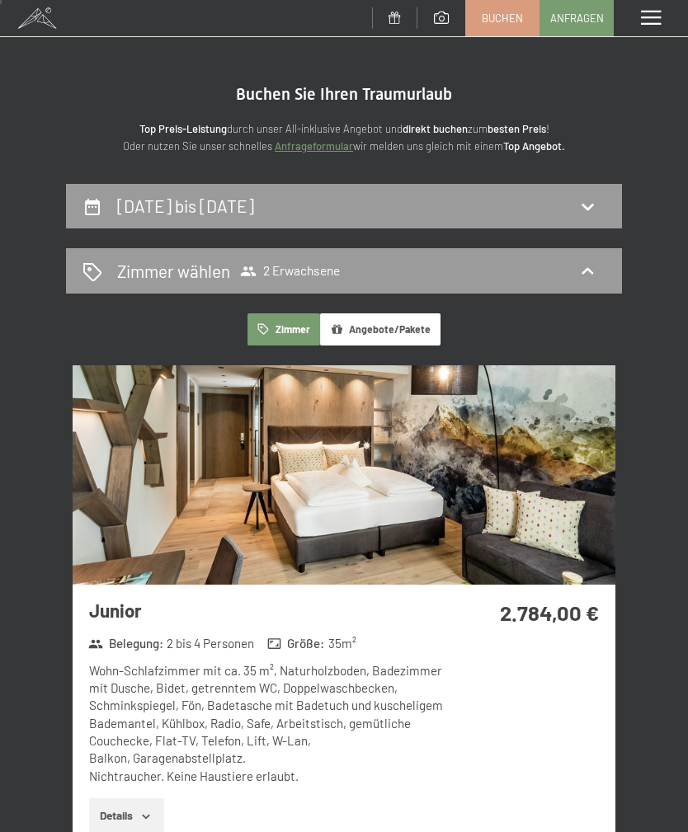
scroll to position [0, 0]
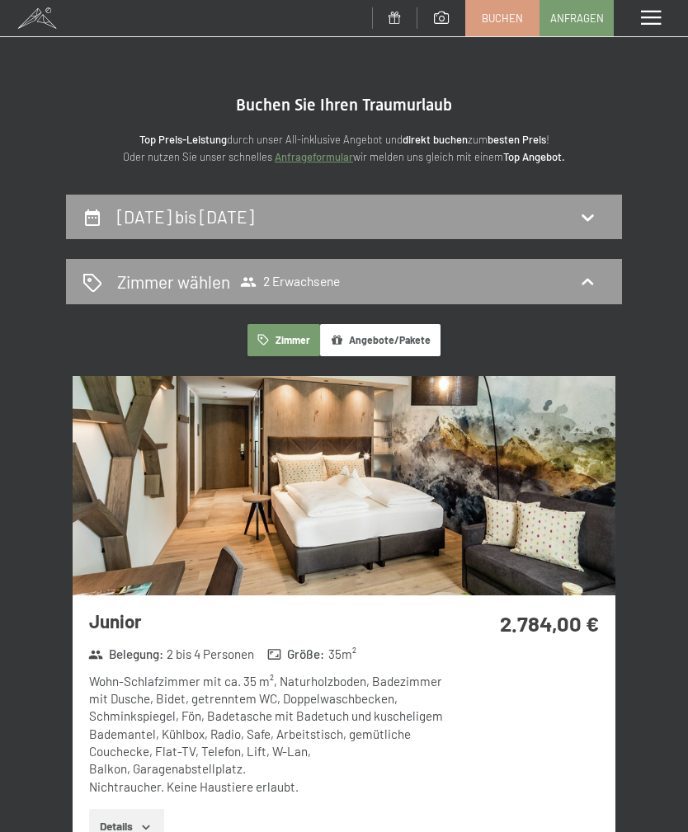
click at [365, 338] on button "Angebote/Pakete" at bounding box center [380, 340] width 120 height 32
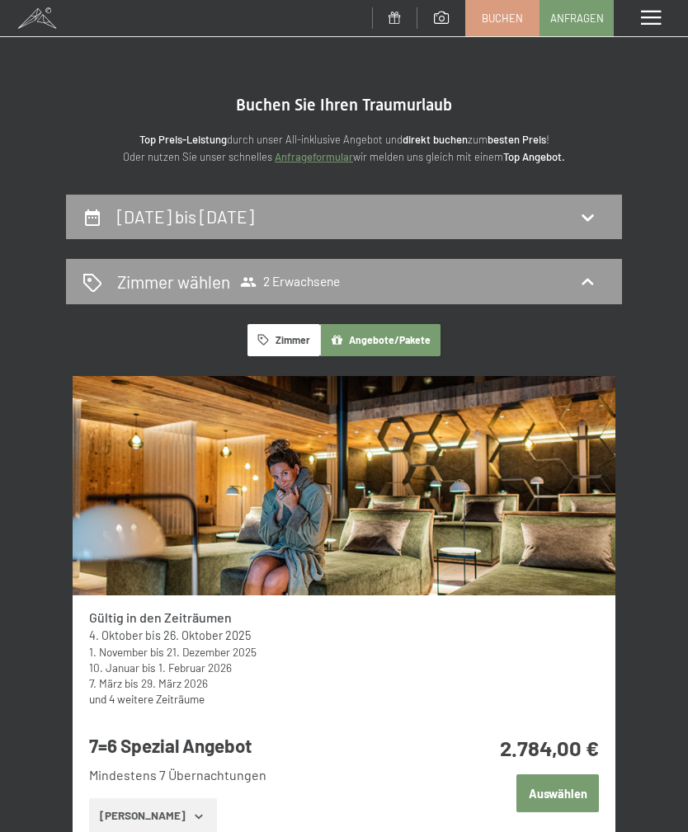
click at [100, 212] on icon at bounding box center [92, 217] width 15 height 16
select select "2026-05-01"
select select "2026-06-01"
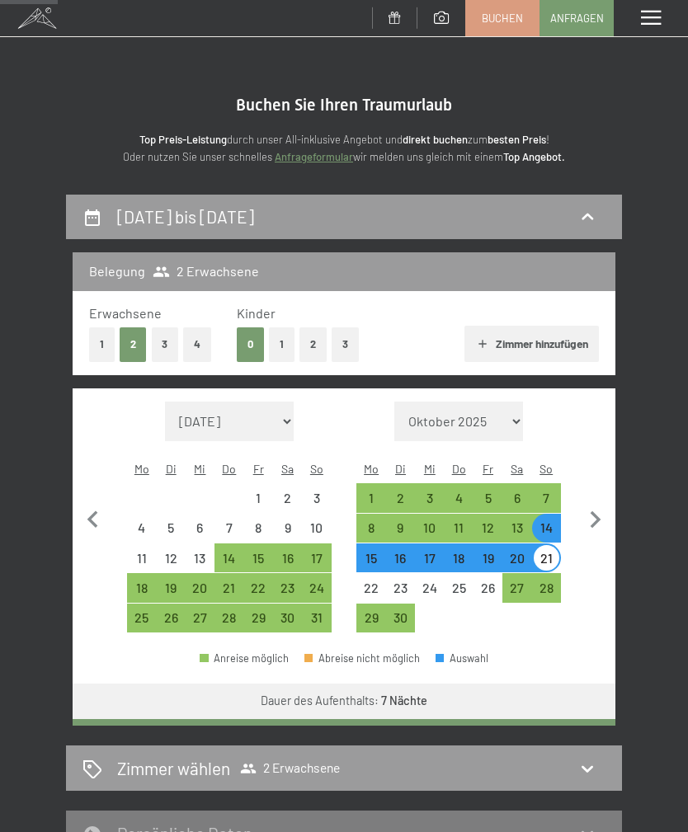
scroll to position [193, 0]
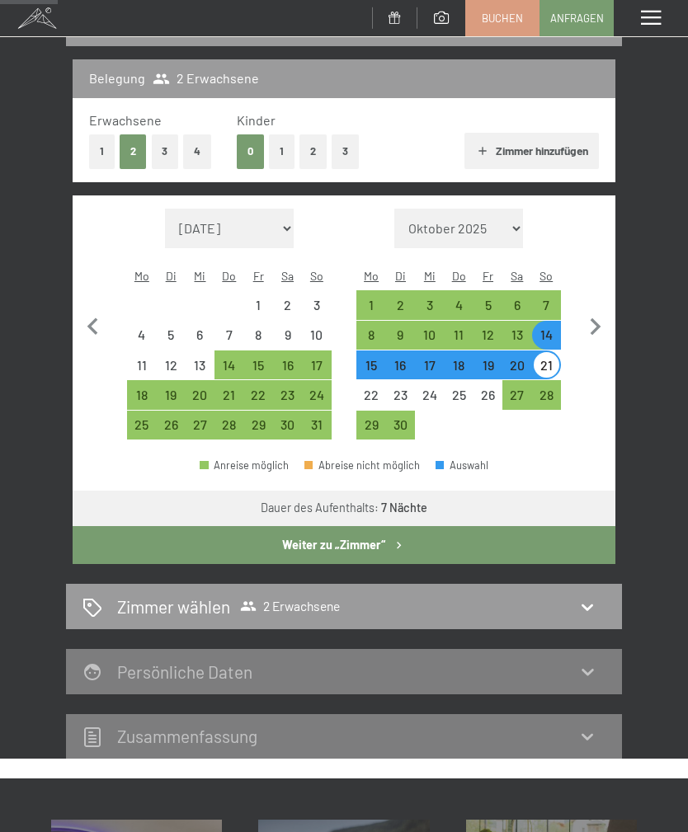
click at [543, 359] on div "21" at bounding box center [546, 372] width 26 height 26
select select "2026-05-01"
select select "2026-06-01"
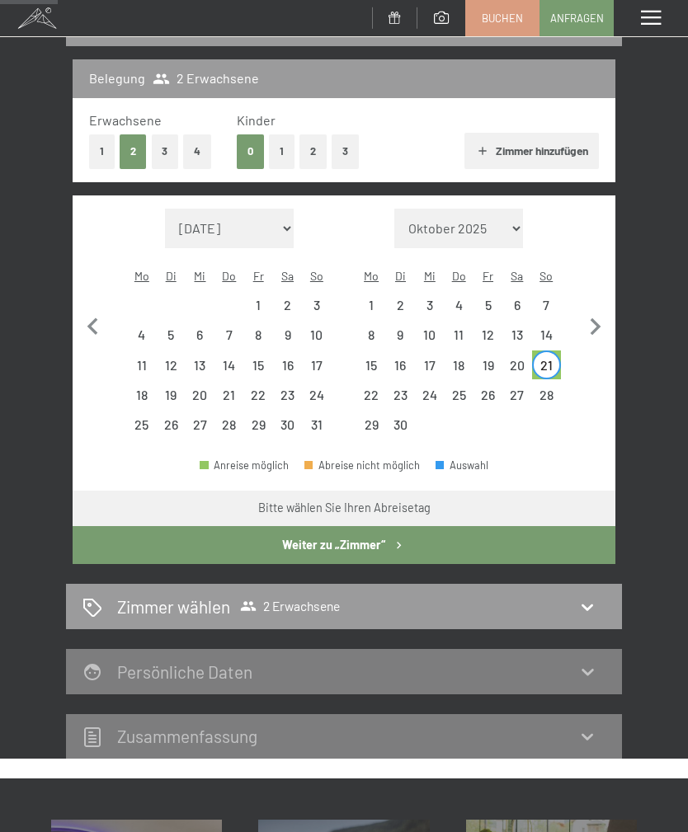
click at [548, 388] on div "28" at bounding box center [546, 401] width 26 height 26
select select "2026-05-01"
select select "2026-06-01"
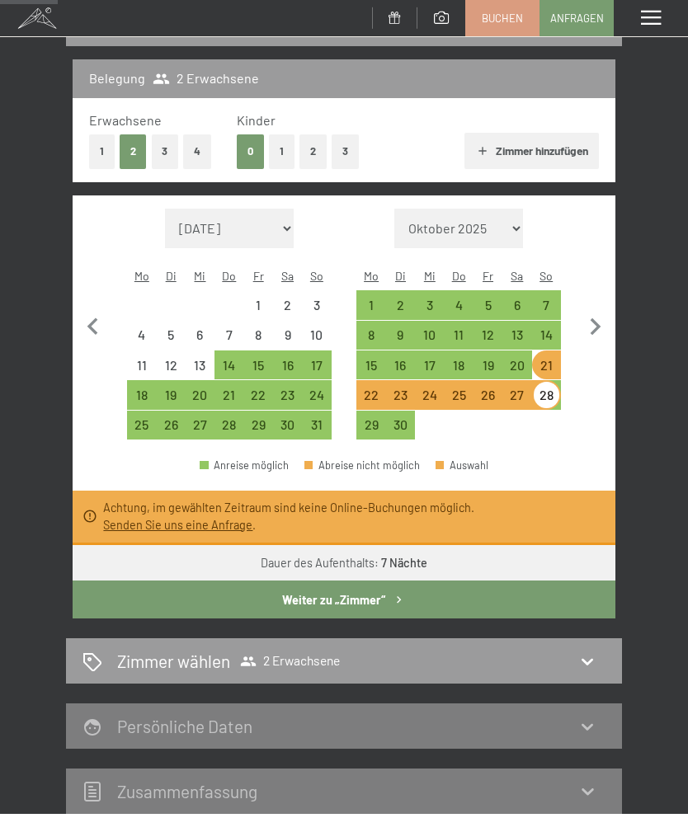
click at [482, 359] on div "19" at bounding box center [488, 372] width 26 height 26
select select "2026-05-01"
select select "2026-06-01"
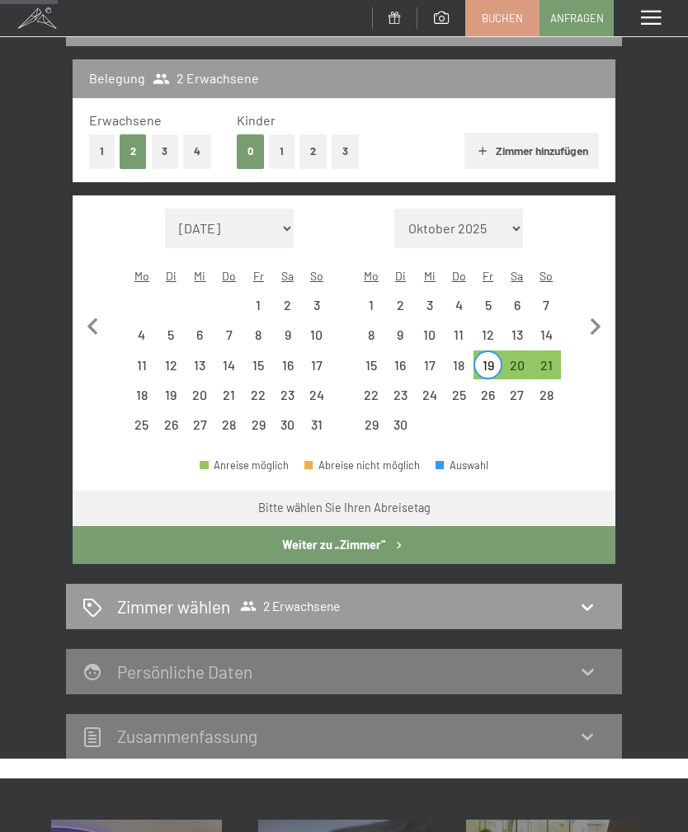
click at [549, 388] on div "28" at bounding box center [546, 401] width 26 height 26
select select "2026-05-01"
select select "2026-06-01"
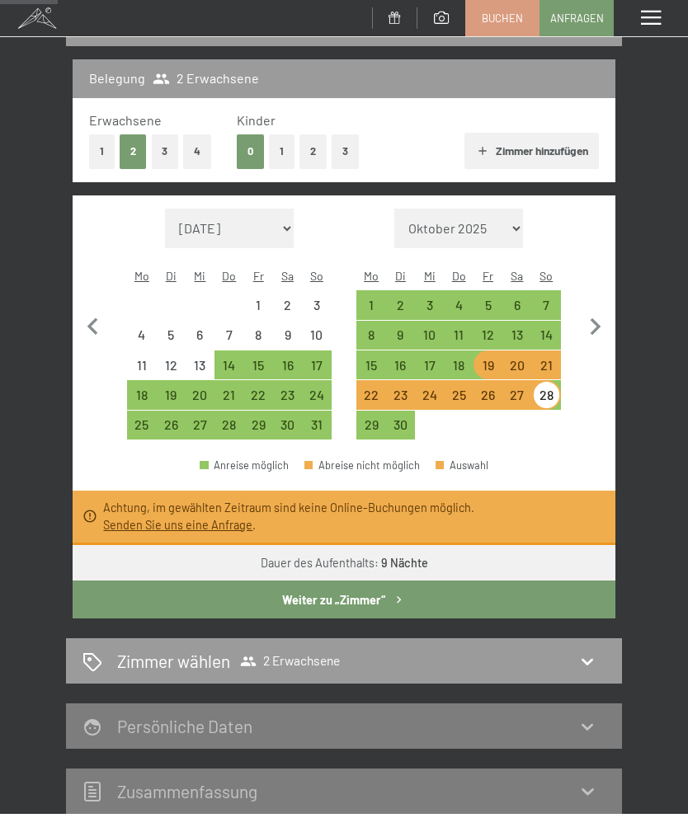
click at [272, 594] on button "Weiter zu „Zimmer“" at bounding box center [344, 599] width 543 height 38
select select "2026-05-01"
select select "2026-06-01"
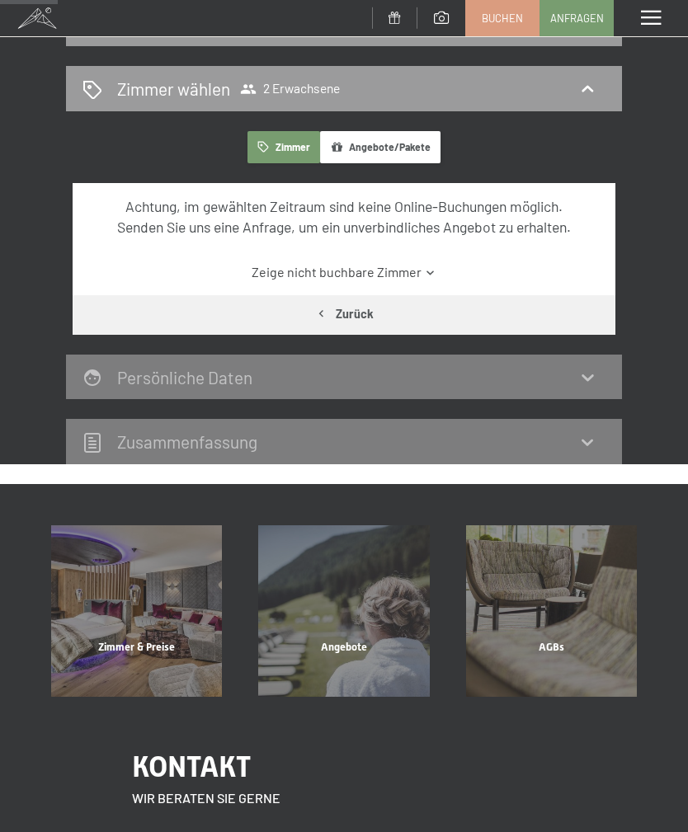
click at [320, 307] on icon "button" at bounding box center [321, 314] width 14 height 14
select select "2026-05-01"
select select "2026-06-01"
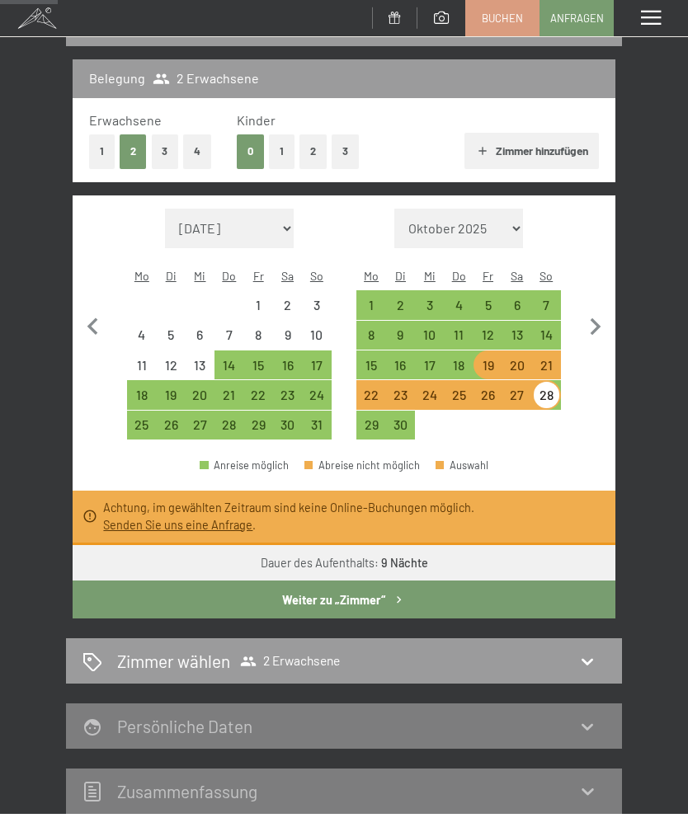
click at [538, 328] on div "14" at bounding box center [546, 341] width 26 height 26
select select "2026-05-01"
select select "2026-06-01"
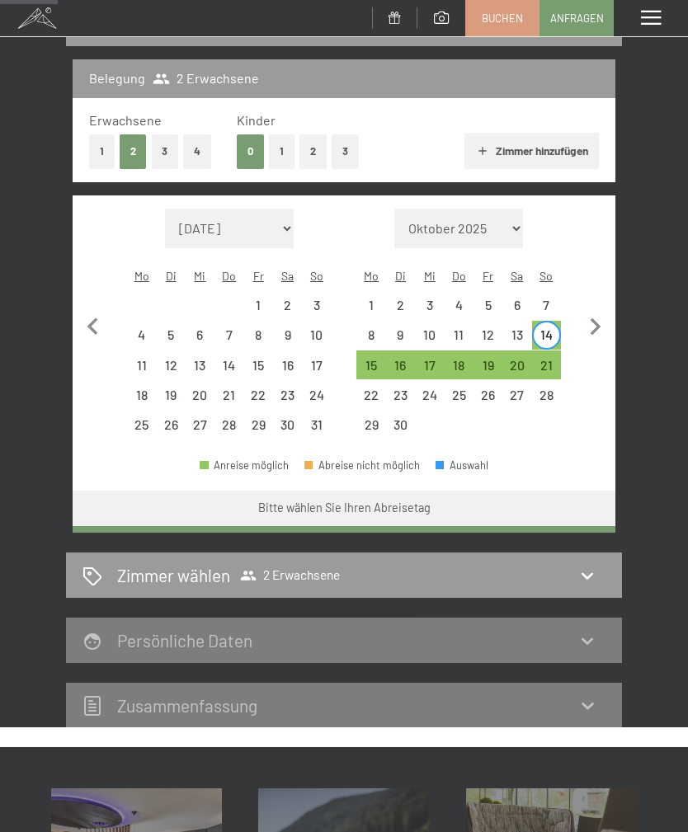
click at [548, 359] on div "21" at bounding box center [546, 372] width 26 height 26
select select "2026-05-01"
select select "2026-06-01"
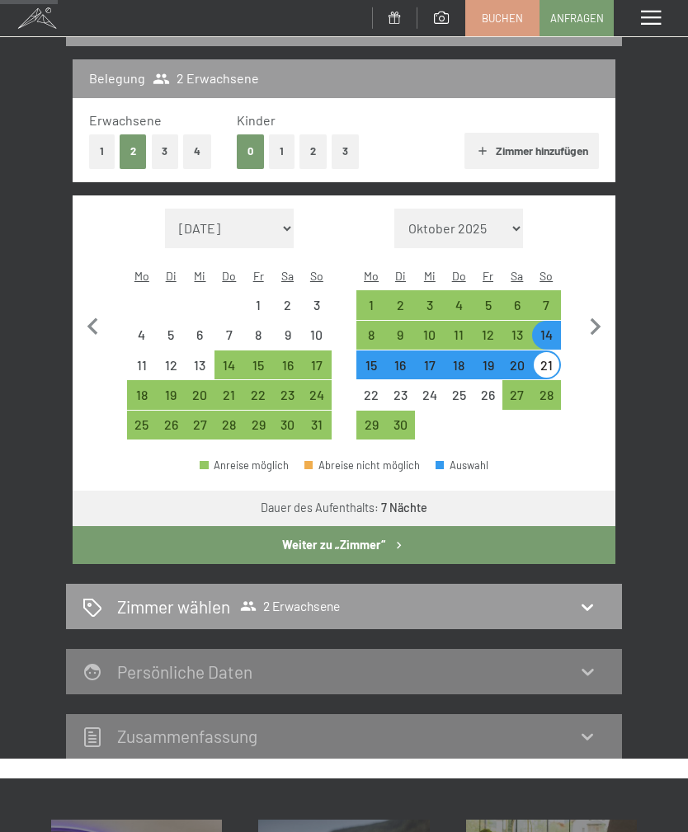
click at [493, 328] on div "12" at bounding box center [488, 341] width 26 height 26
select select "2026-05-01"
select select "2026-06-01"
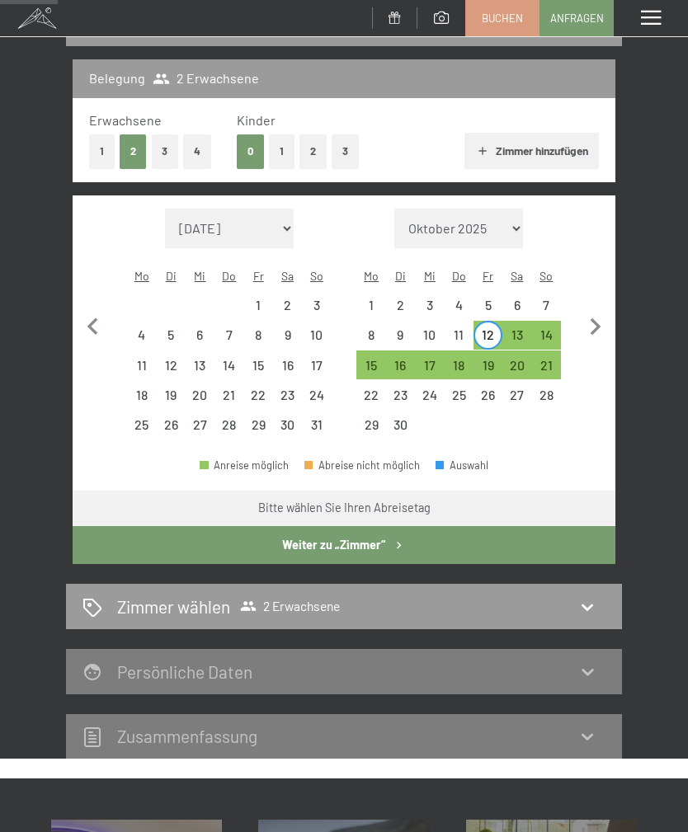
click at [541, 359] on div "21" at bounding box center [546, 372] width 26 height 26
select select "2026-05-01"
select select "2026-06-01"
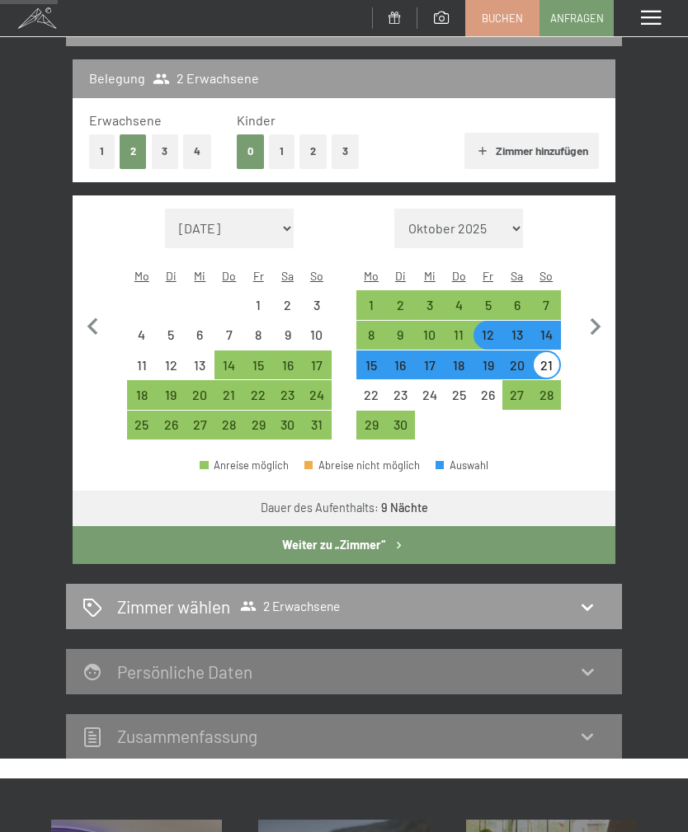
click at [519, 388] on div "27" at bounding box center [517, 401] width 26 height 26
select select "2026-05-01"
select select "2026-06-01"
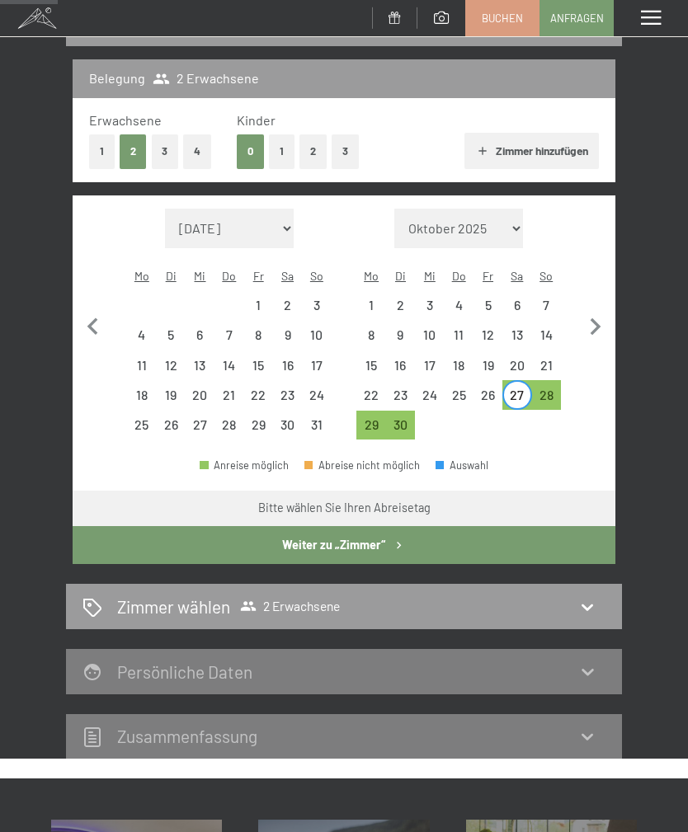
click at [594, 318] on icon "button" at bounding box center [595, 326] width 11 height 17
select select "2026-06-01"
select select "2026-07-01"
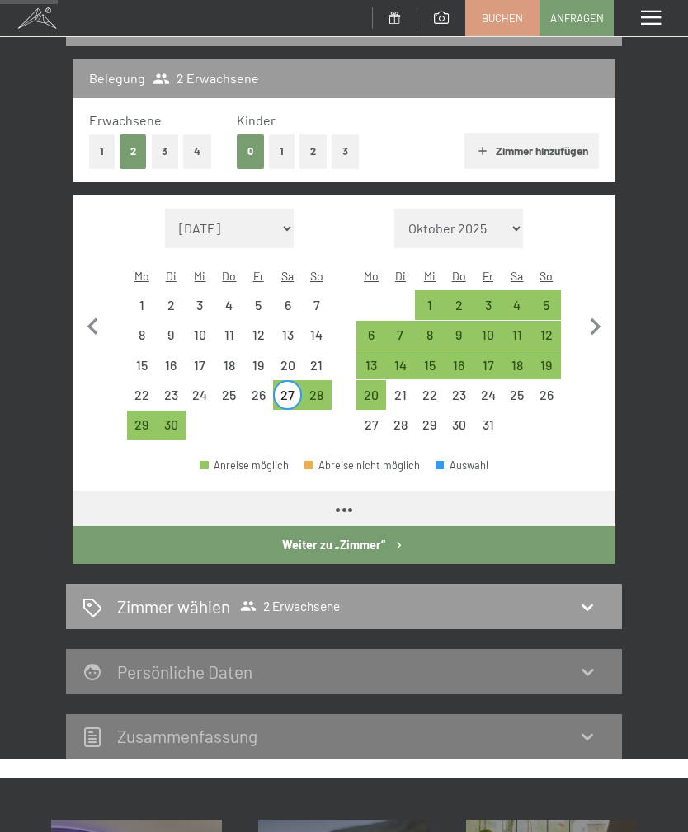
select select "2026-06-01"
select select "2026-07-01"
click at [547, 298] on div "5" at bounding box center [546, 311] width 26 height 26
select select "2026-06-01"
select select "2026-07-01"
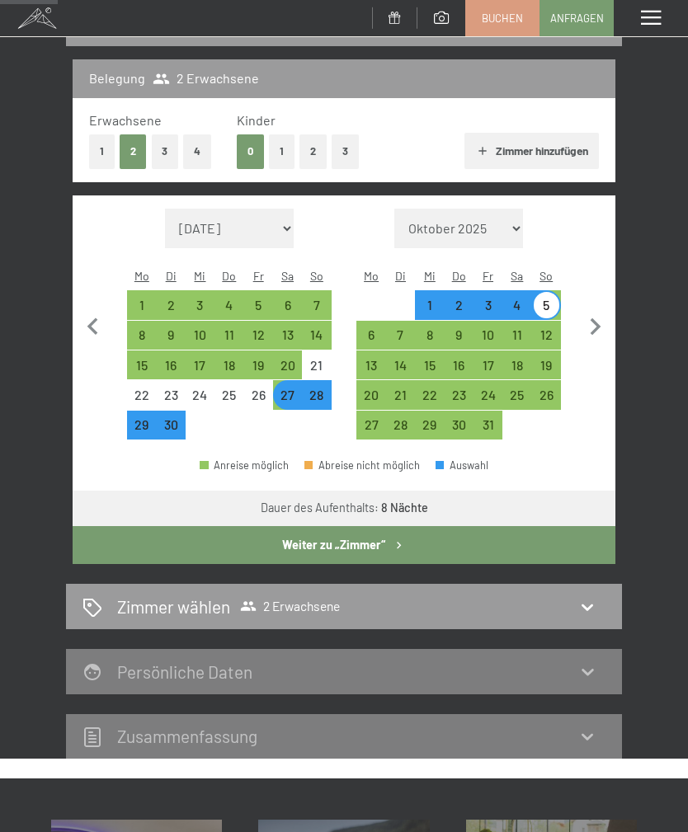
click at [303, 537] on button "Weiter zu „Zimmer“" at bounding box center [344, 545] width 543 height 38
select select "2026-06-01"
select select "2026-07-01"
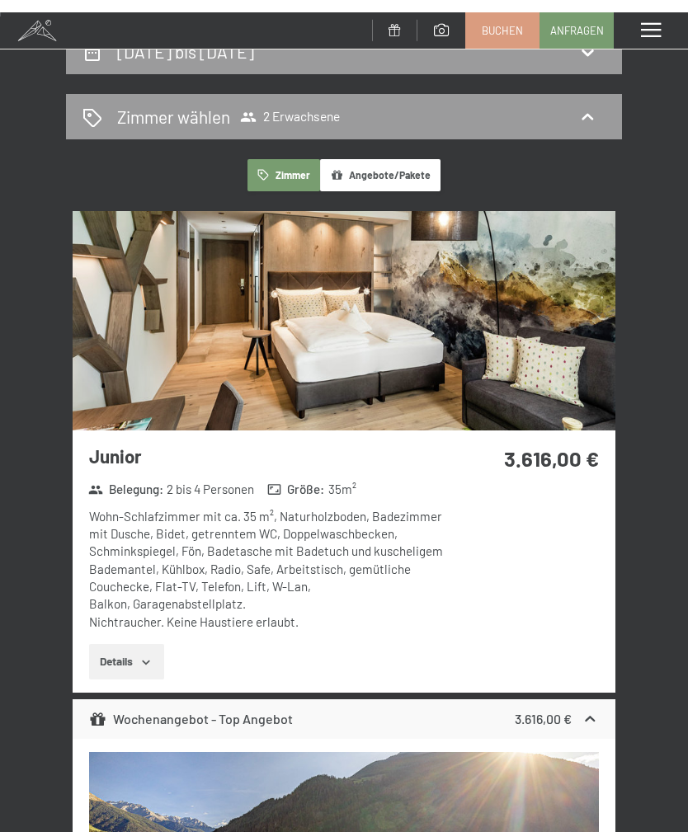
scroll to position [0, 0]
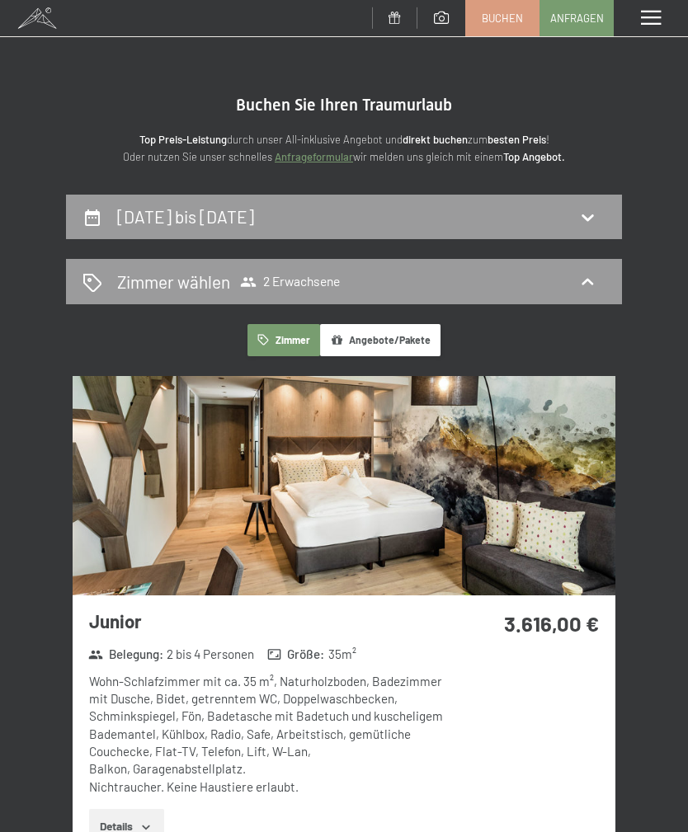
click at [378, 344] on button "Angebote/Pakete" at bounding box center [380, 340] width 120 height 32
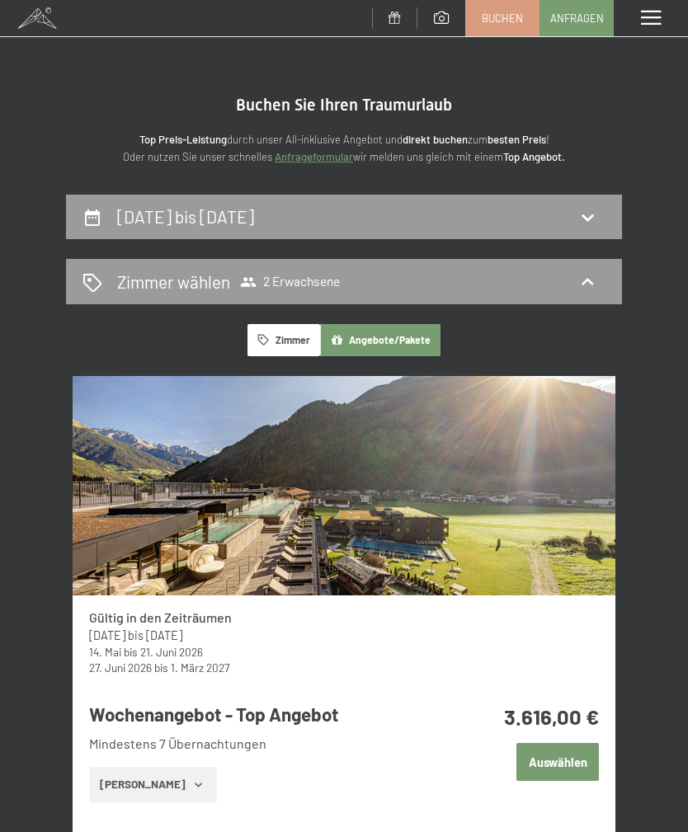
click at [290, 345] on button "Zimmer" at bounding box center [283, 340] width 73 height 32
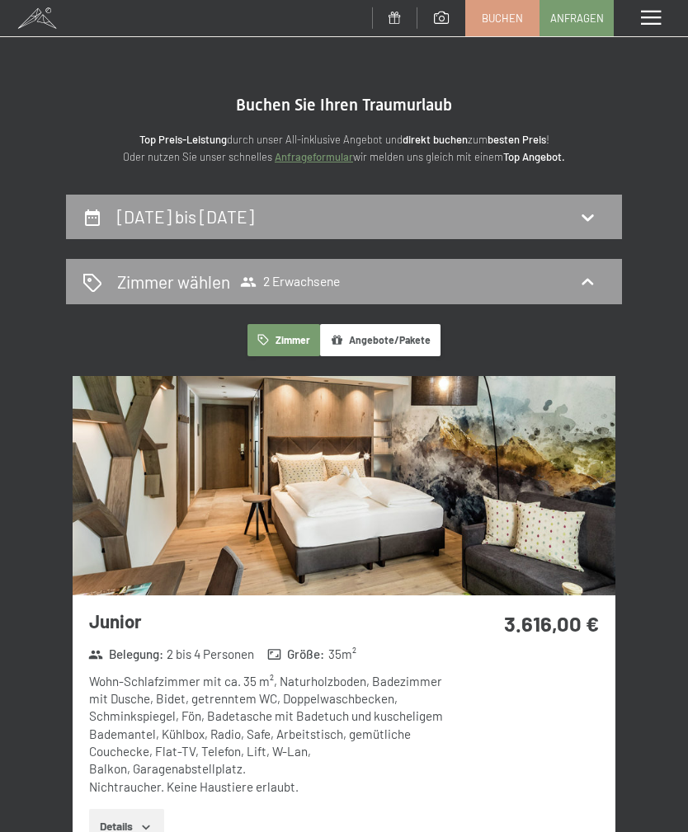
click at [177, 223] on h2 "27. Juni bis 5. Juli 2026" at bounding box center [185, 216] width 137 height 21
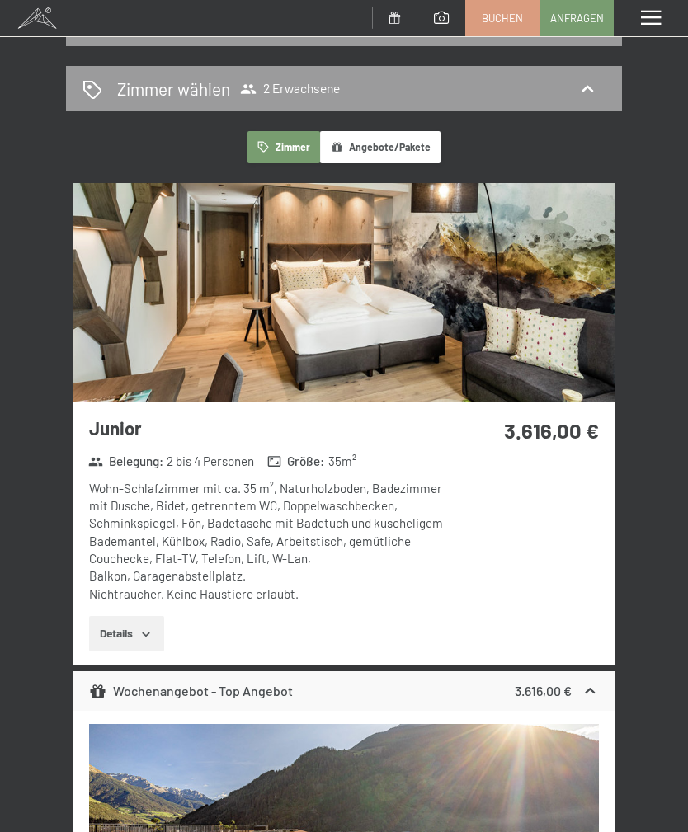
select select "2026-06-01"
select select "2026-07-01"
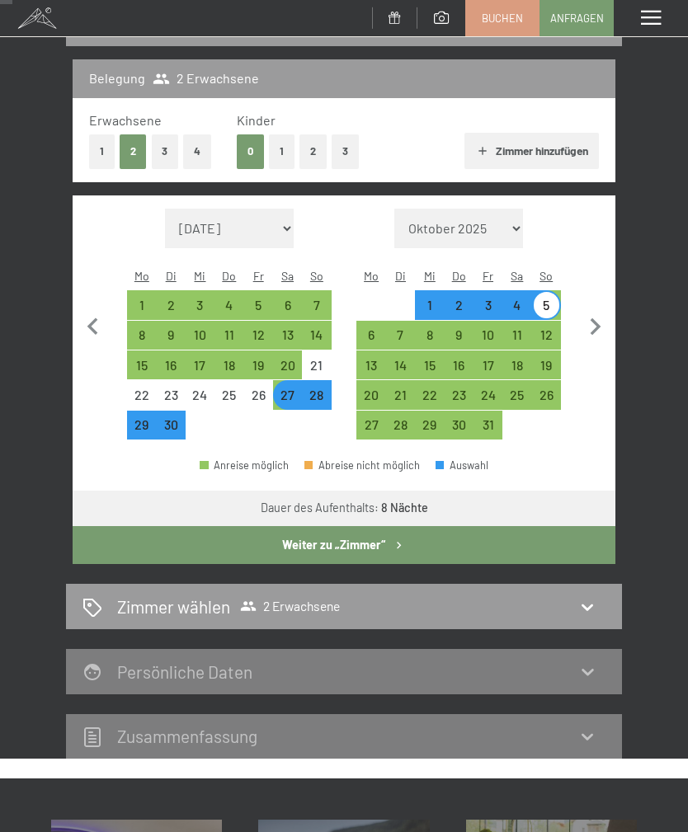
click at [280, 359] on div "20" at bounding box center [288, 372] width 26 height 26
select select "2026-06-01"
select select "2026-07-01"
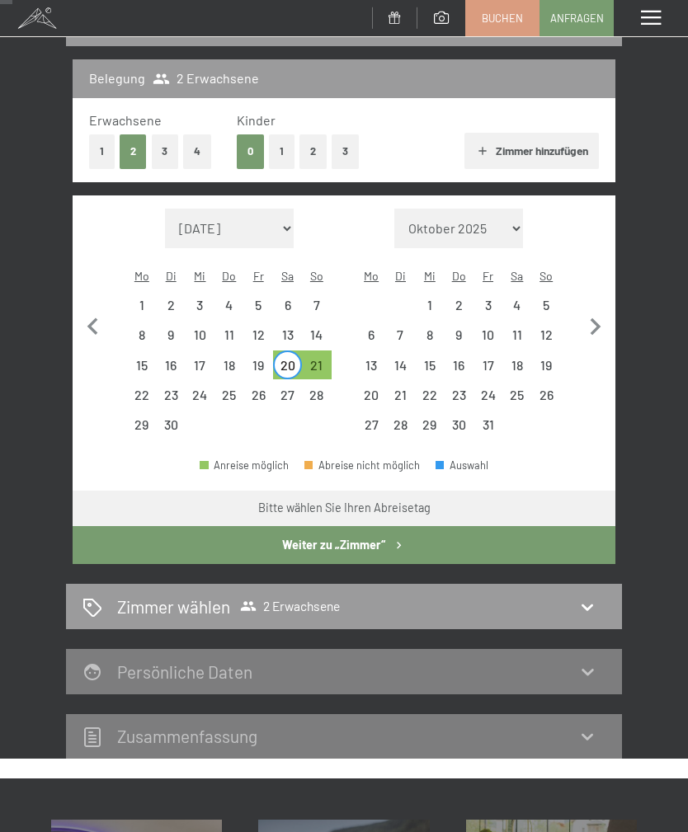
click at [277, 388] on div "27" at bounding box center [288, 401] width 26 height 26
select select "2026-06-01"
select select "2026-07-01"
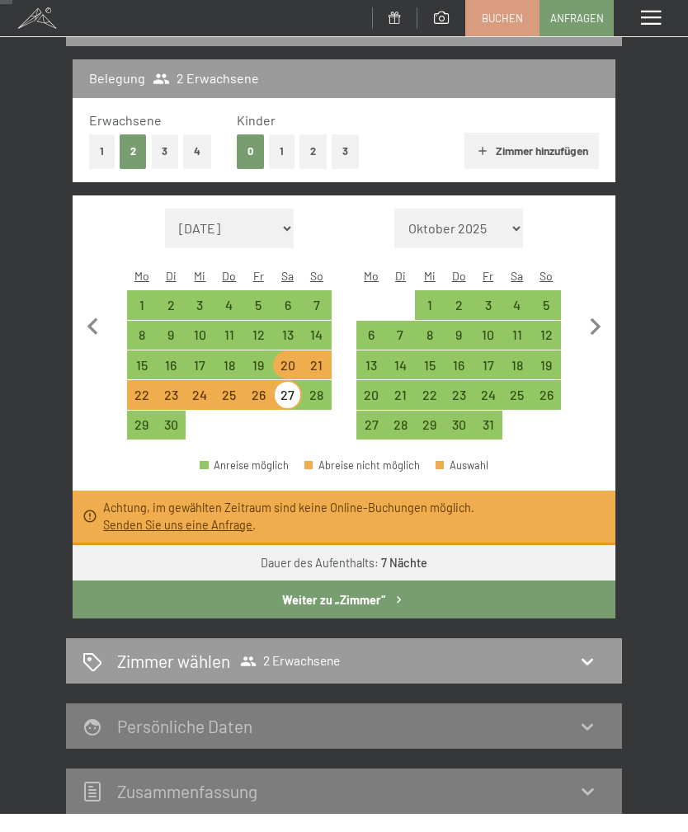
click at [279, 359] on div "20" at bounding box center [288, 372] width 26 height 26
select select "2026-06-01"
select select "2026-07-01"
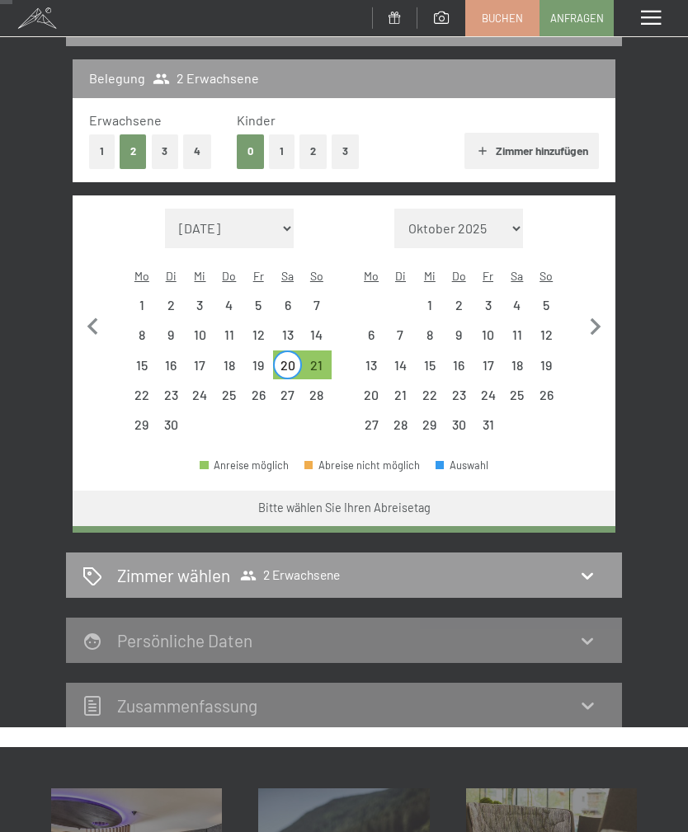
click at [322, 388] on div "28" at bounding box center [316, 401] width 26 height 26
select select "2026-06-01"
select select "2026-07-01"
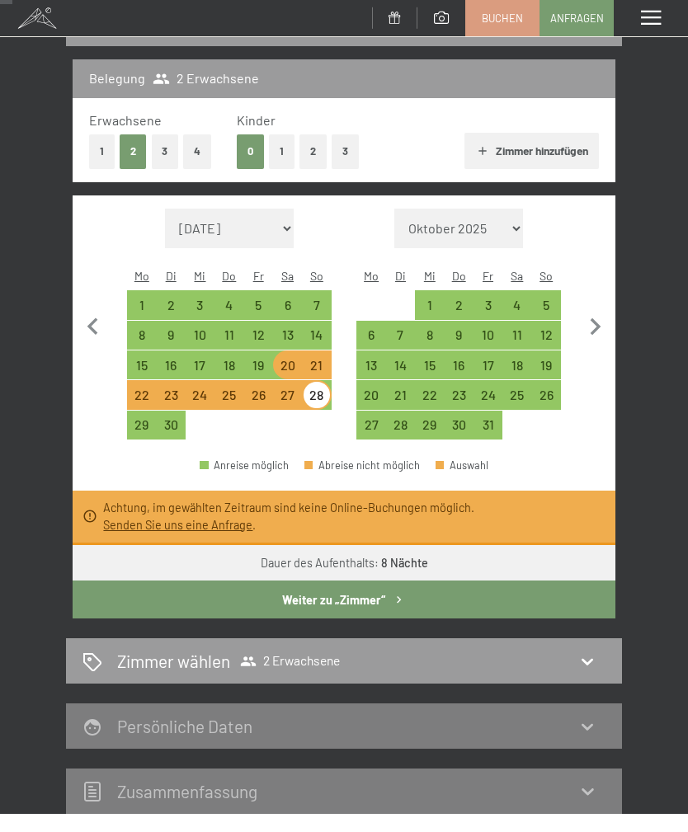
click at [280, 328] on div "13" at bounding box center [288, 341] width 26 height 26
select select "2026-06-01"
select select "2026-07-01"
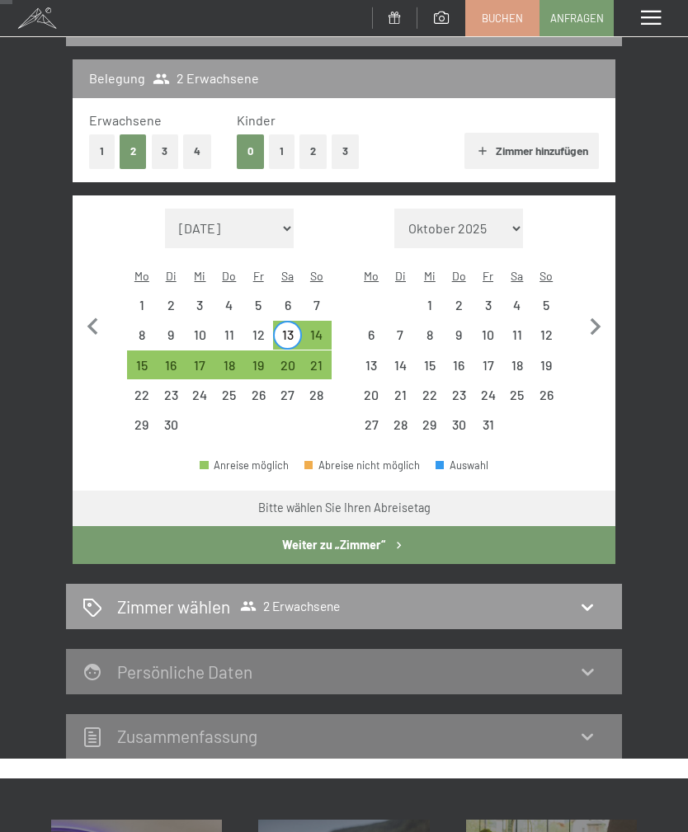
click at [319, 328] on div "14" at bounding box center [316, 341] width 26 height 26
select select "2026-06-01"
select select "2026-07-01"
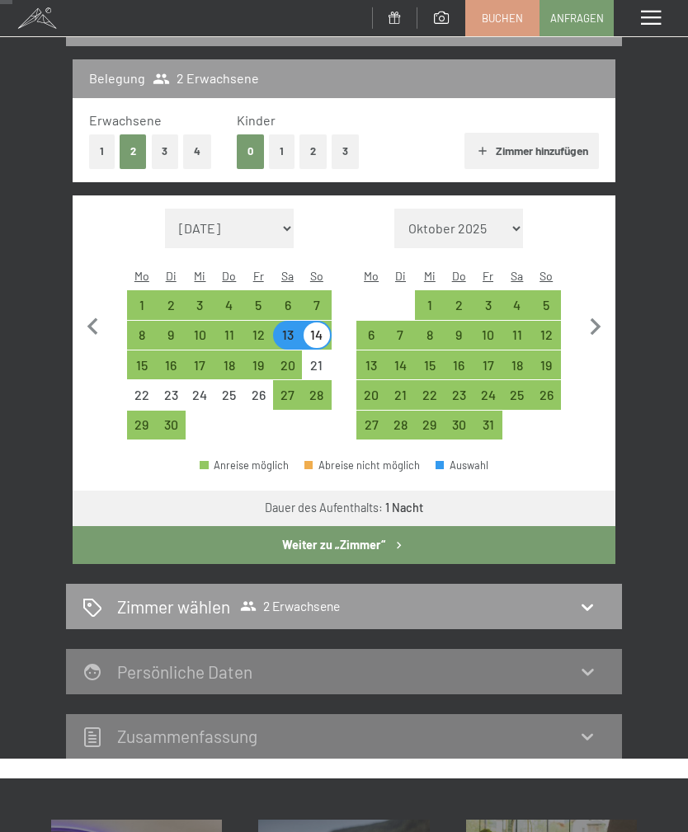
click at [308, 359] on div "21" at bounding box center [316, 372] width 26 height 26
select select "2026-06-01"
select select "2026-07-01"
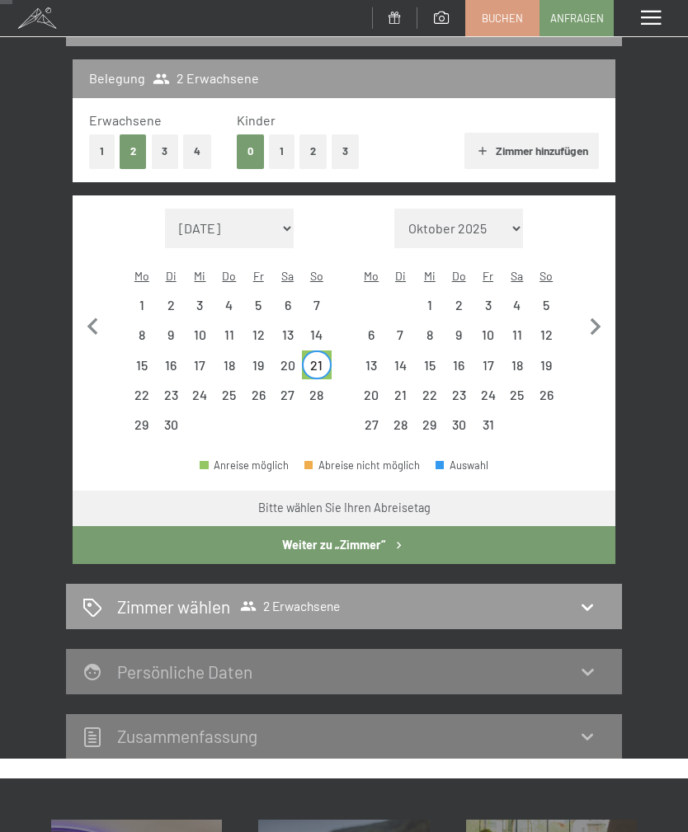
click at [308, 328] on div "14" at bounding box center [316, 341] width 26 height 26
select select "2026-06-01"
select select "2026-07-01"
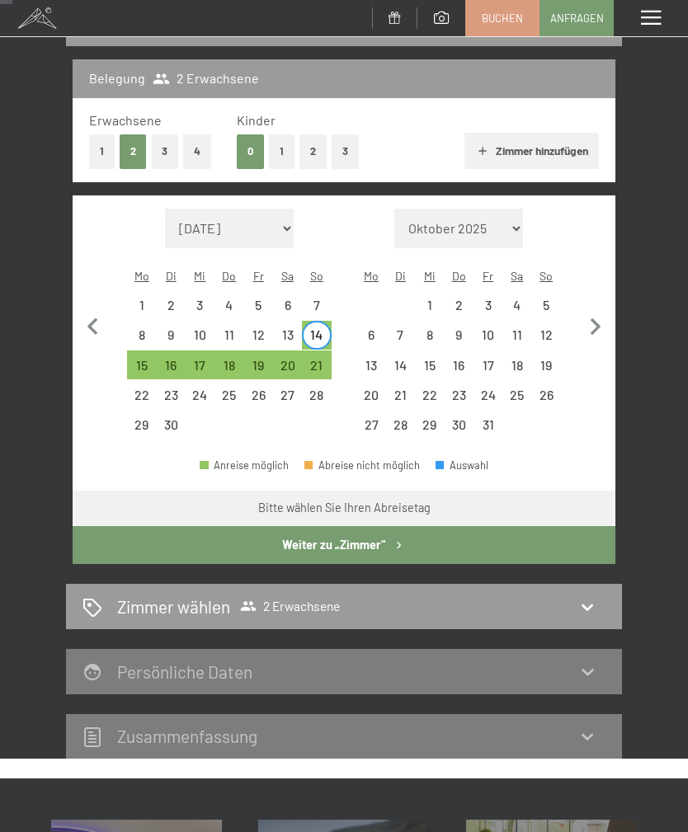
click at [310, 359] on div "21" at bounding box center [316, 372] width 26 height 26
select select "2026-06-01"
select select "2026-07-01"
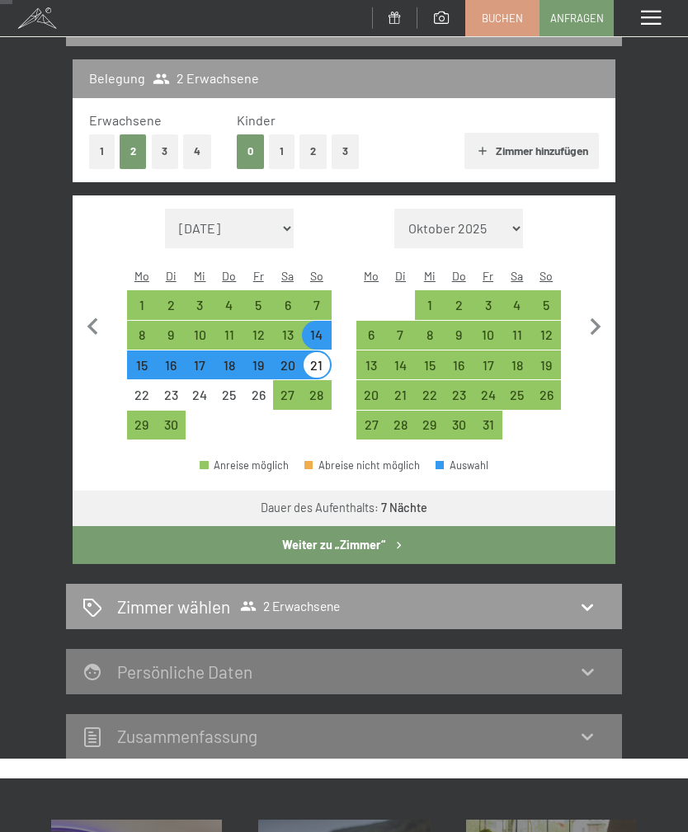
click at [276, 532] on button "Weiter zu „Zimmer“" at bounding box center [344, 545] width 543 height 38
select select "2026-06-01"
select select "2026-07-01"
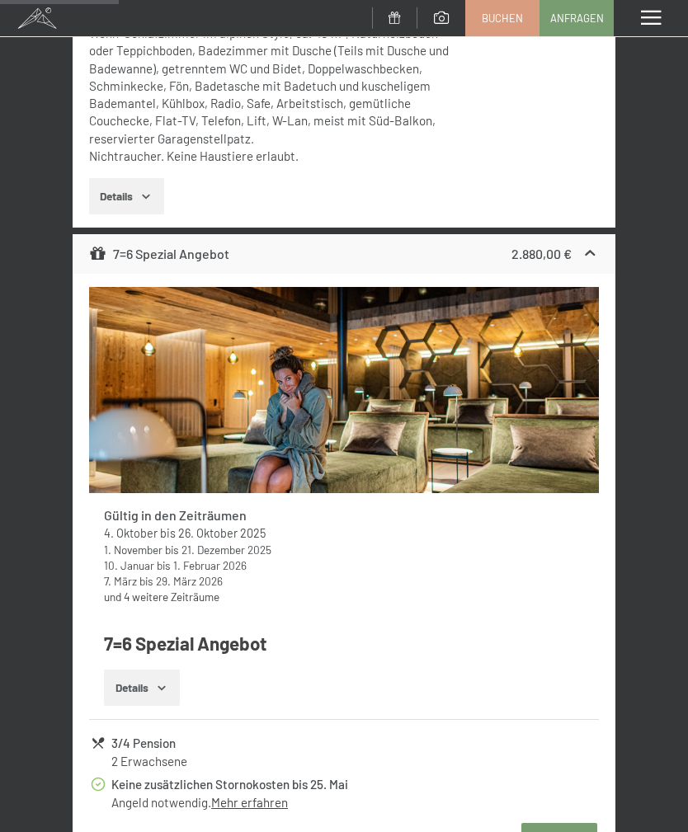
scroll to position [1840, 0]
click at [159, 682] on icon "button" at bounding box center [161, 688] width 13 height 13
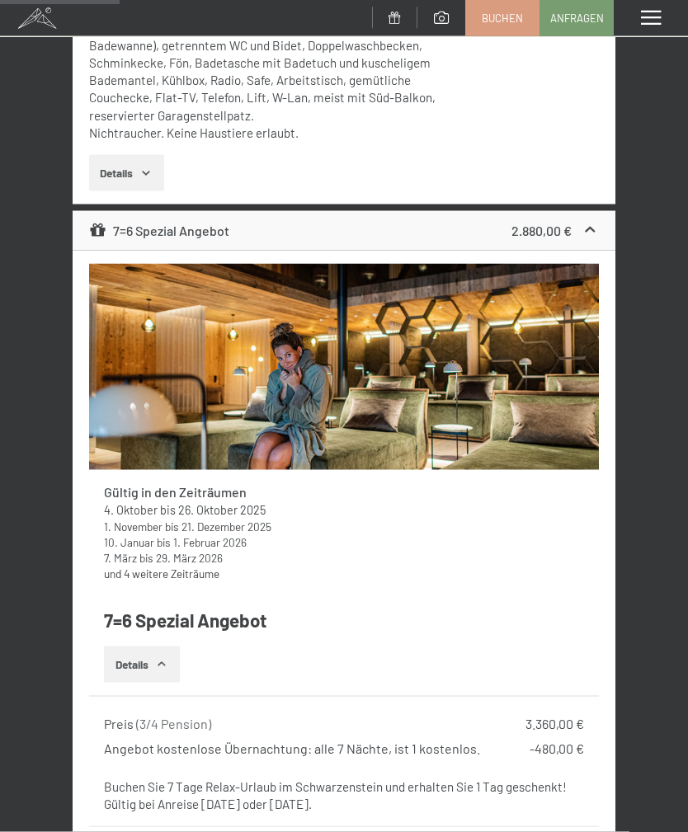
scroll to position [1867, 0]
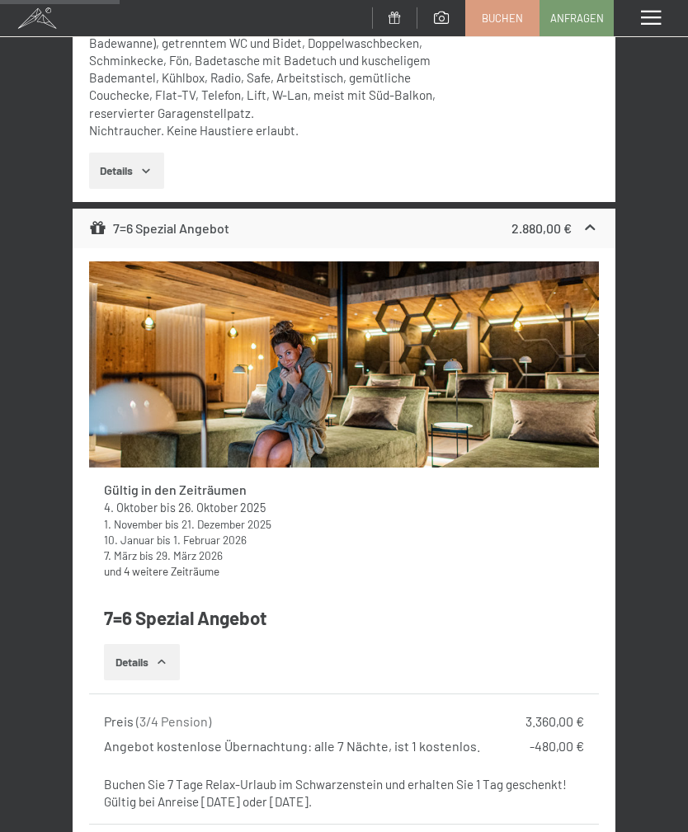
click at [569, 786] on div "Buchen Sie 7 Tage Relax-Urlaub im Schwarzenstein und erhalten Sie 1 Tag geschen…" at bounding box center [343, 793] width 479 height 35
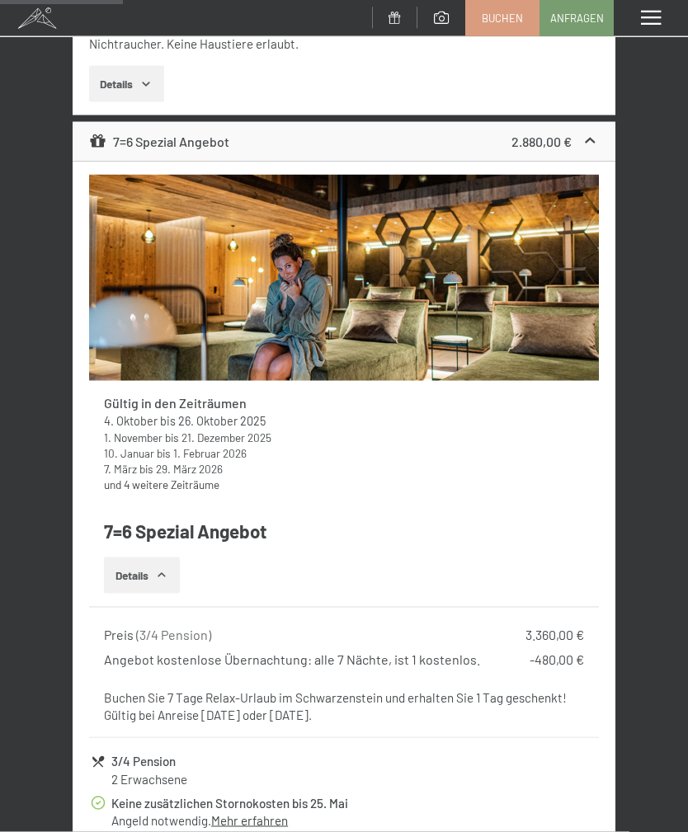
scroll to position [1978, 0]
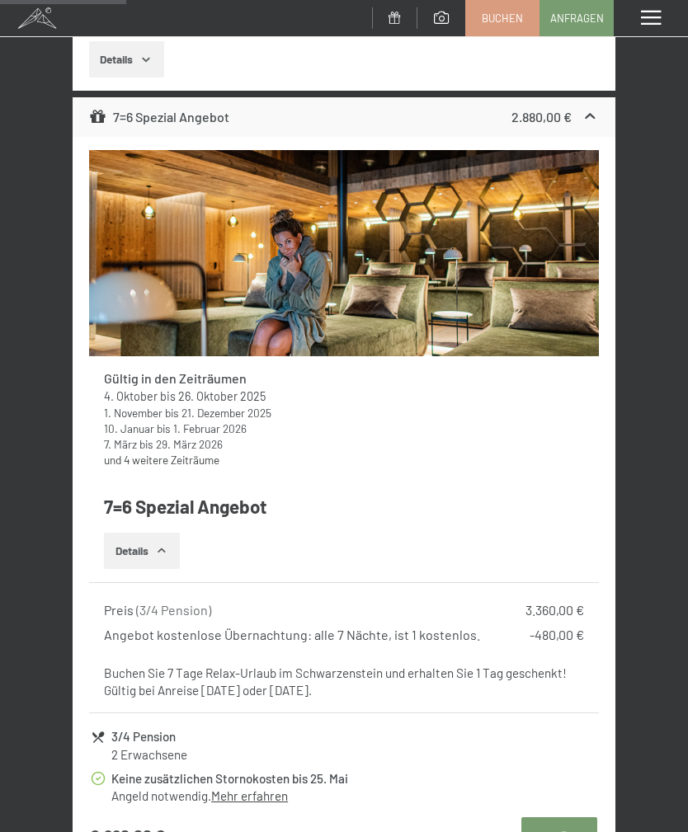
click at [107, 453] on link "und 4 weitere Zeiträume" at bounding box center [161, 460] width 115 height 14
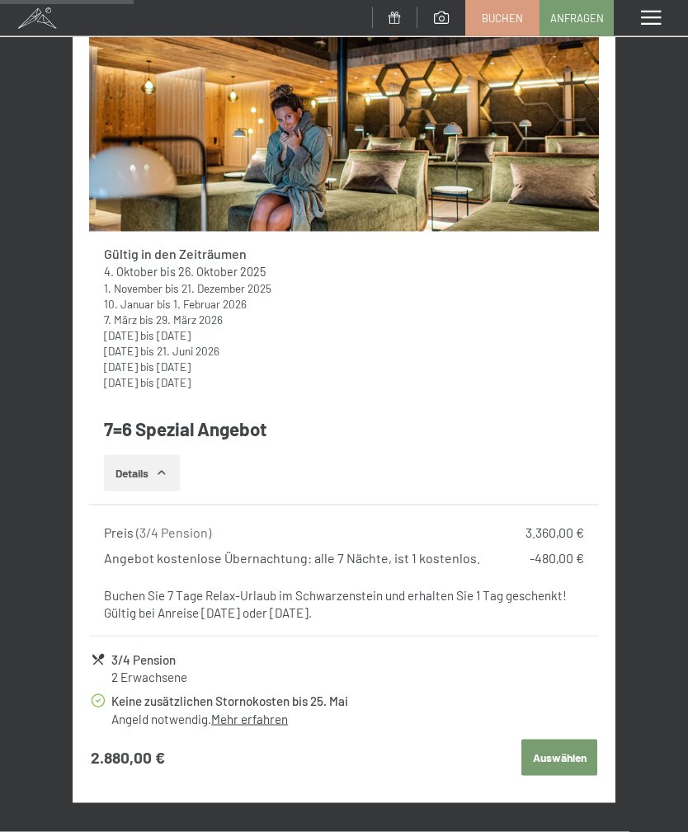
scroll to position [2104, 0]
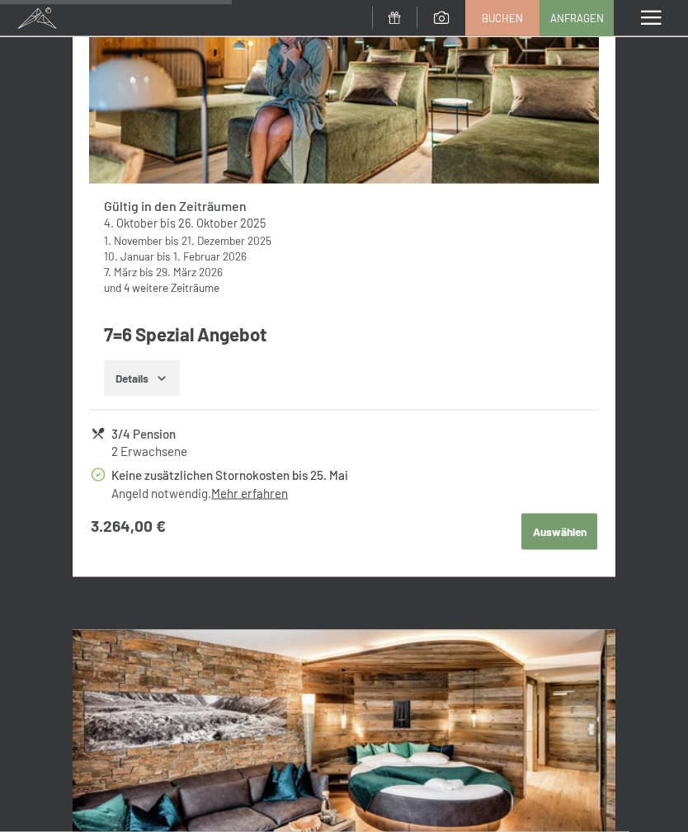
scroll to position [3985, 0]
